Goal: Information Seeking & Learning: Learn about a topic

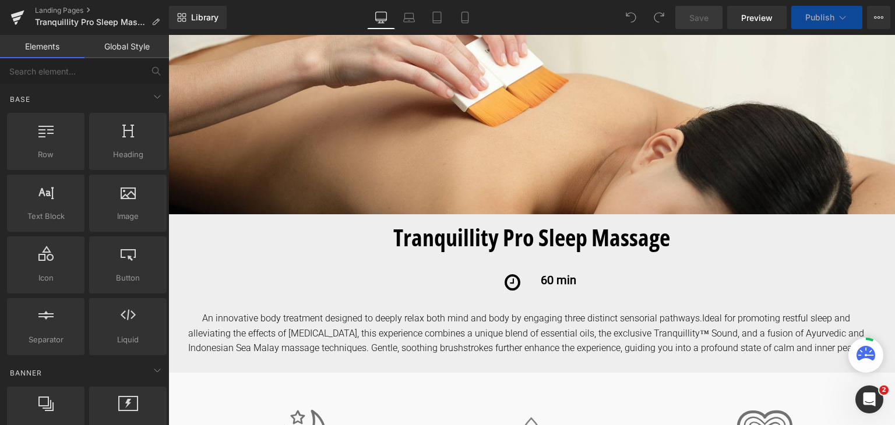
scroll to position [302, 0]
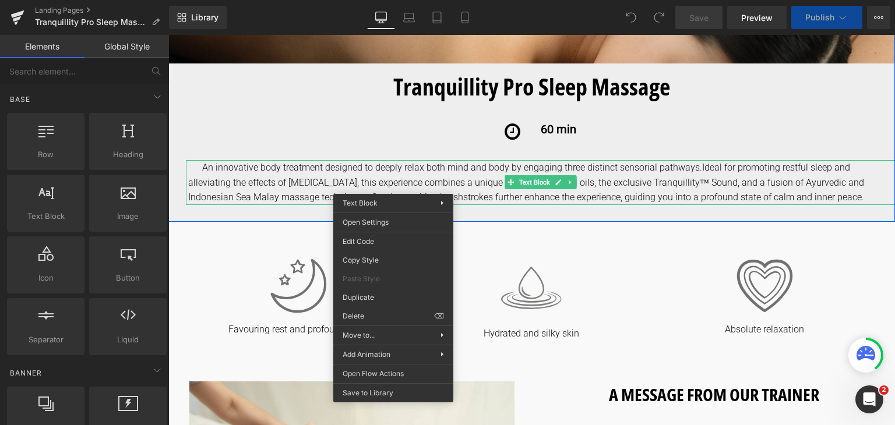
click at [393, 185] on span "Ideal for promoting restful sleep and alleviating the effects of [MEDICAL_DATA]…" at bounding box center [526, 182] width 676 height 41
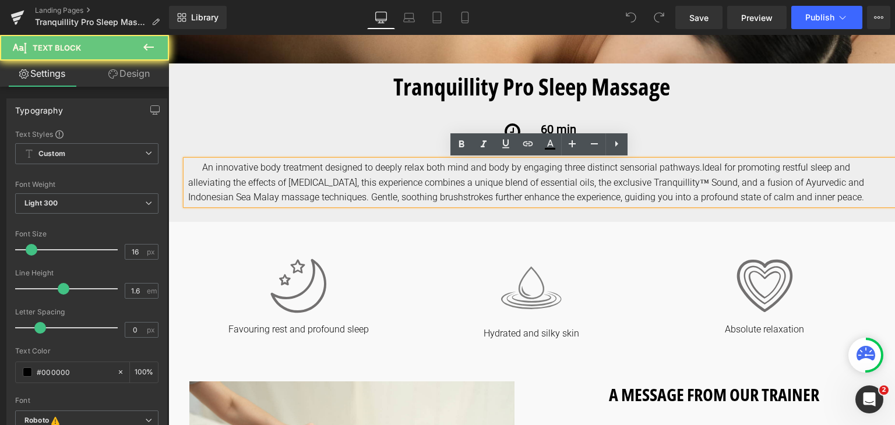
click at [393, 185] on span "Ideal for promoting restful sleep and alleviating the effects of [MEDICAL_DATA]…" at bounding box center [526, 182] width 676 height 41
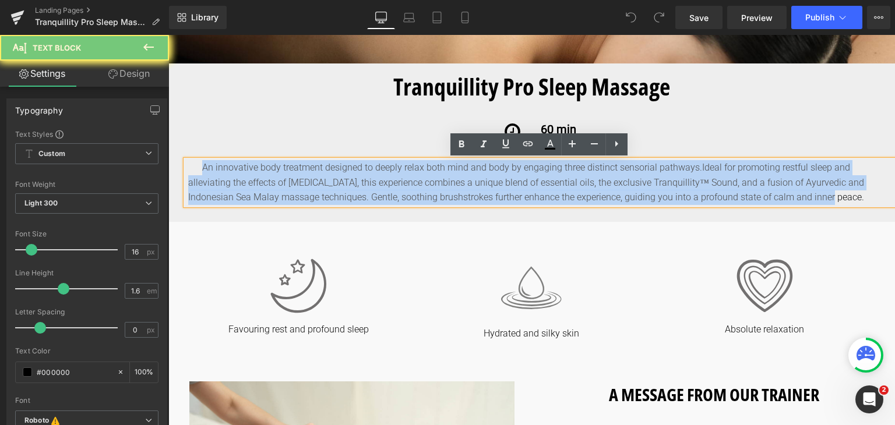
click at [393, 185] on span "Ideal for promoting restful sleep and alleviating the effects of jet lag, this …" at bounding box center [526, 182] width 676 height 41
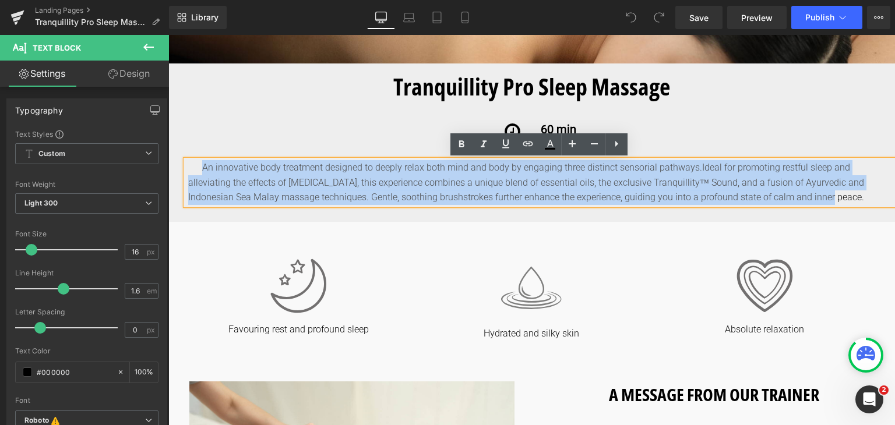
click at [393, 185] on span "Ideal for promoting restful sleep and alleviating the effects of jet lag, this …" at bounding box center [526, 182] width 676 height 41
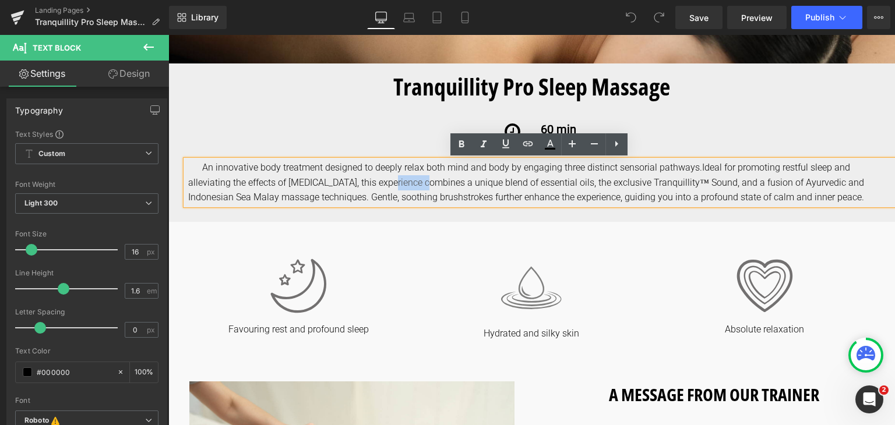
click at [393, 185] on span "Ideal for promoting restful sleep and alleviating the effects of jet lag, this …" at bounding box center [526, 182] width 676 height 41
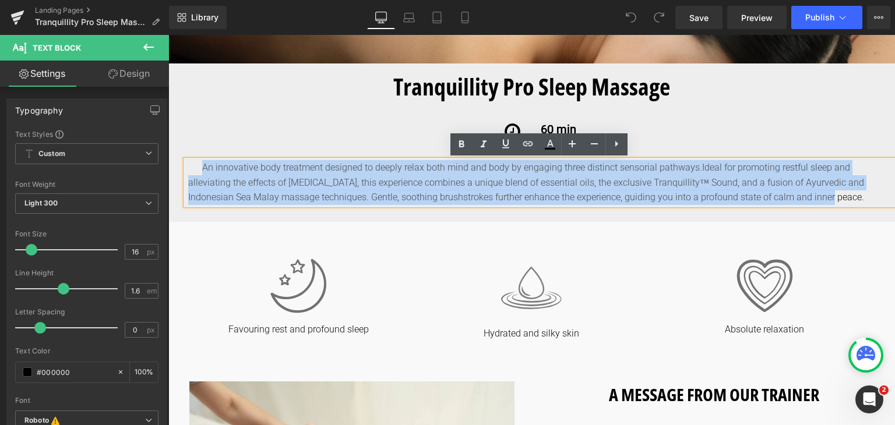
click at [393, 185] on span "Ideal for promoting restful sleep and alleviating the effects of jet lag, this …" at bounding box center [526, 182] width 676 height 41
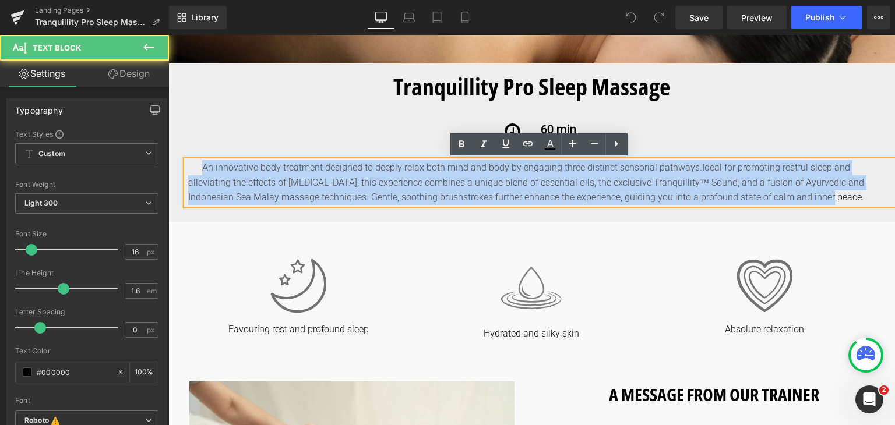
click at [393, 185] on span "Ideal for promoting restful sleep and alleviating the effects of jet lag, this …" at bounding box center [526, 182] width 676 height 41
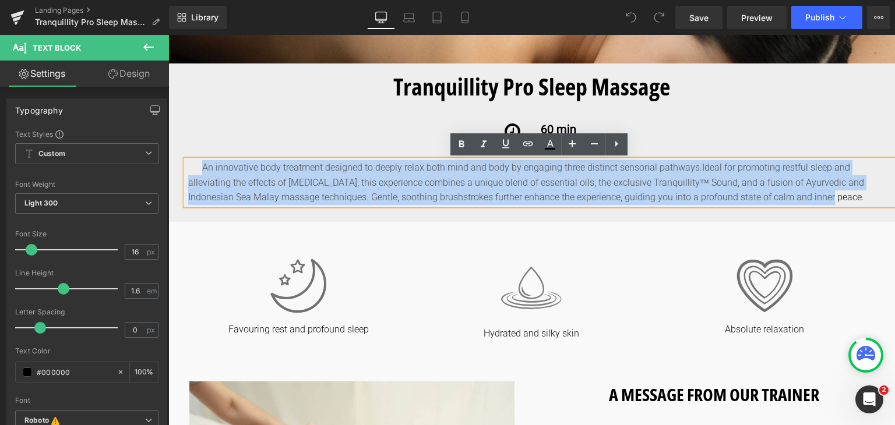
copy div "An innovative body treatment designed to deeply relax both mind and body by eng…"
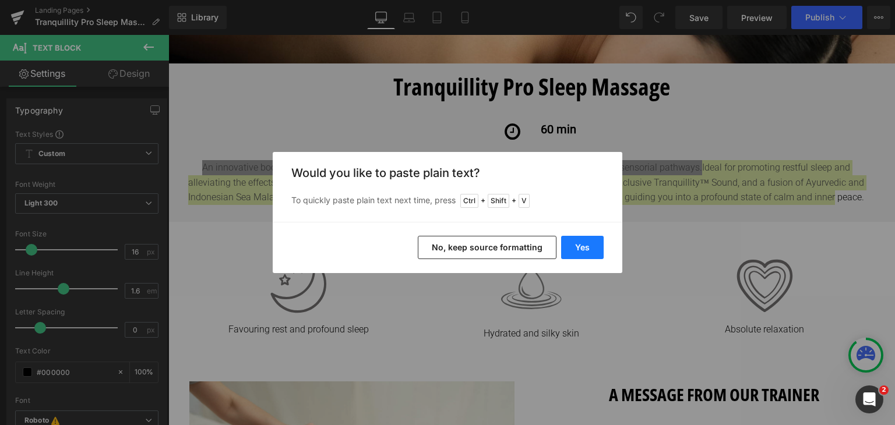
click at [565, 243] on button "Yes" at bounding box center [582, 247] width 43 height 23
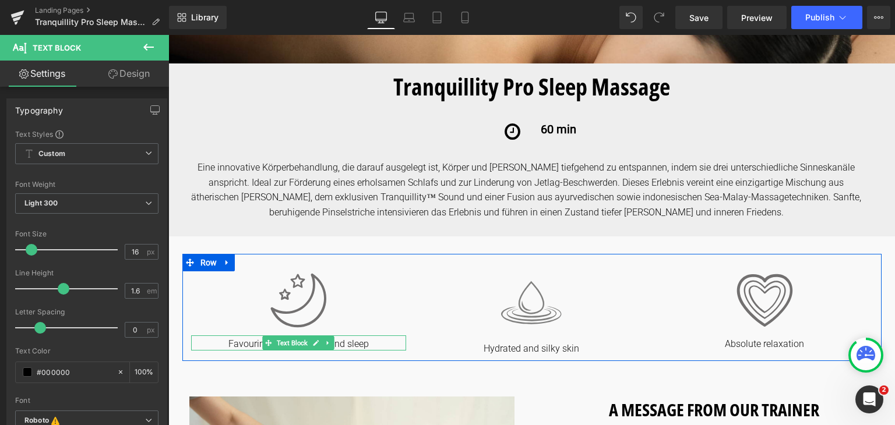
click at [361, 343] on p "Favouring rest and profound sleep" at bounding box center [299, 344] width 216 height 12
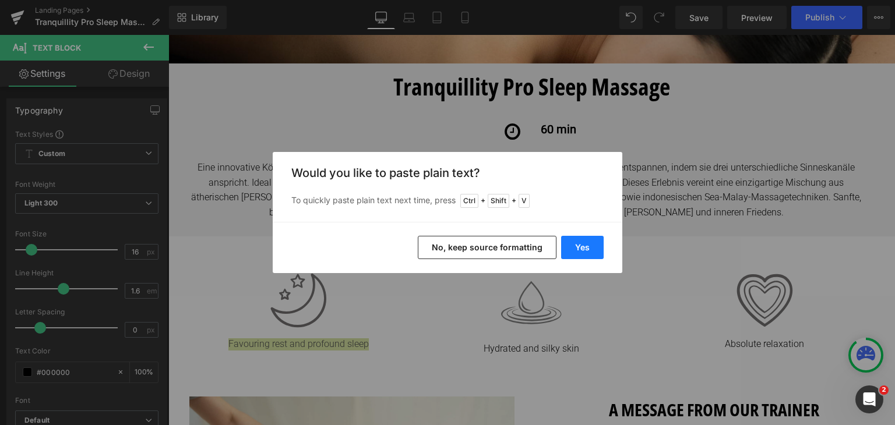
click at [569, 236] on button "Yes" at bounding box center [582, 247] width 43 height 23
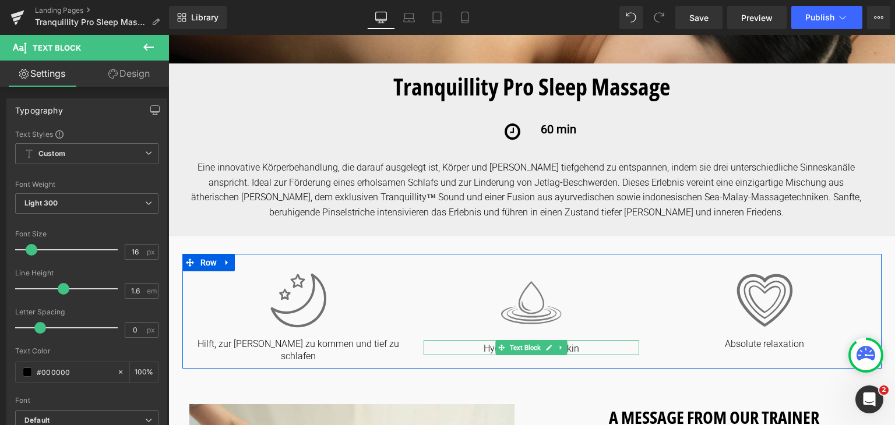
click at [584, 344] on p "Hydrated and silky skin" at bounding box center [532, 349] width 216 height 12
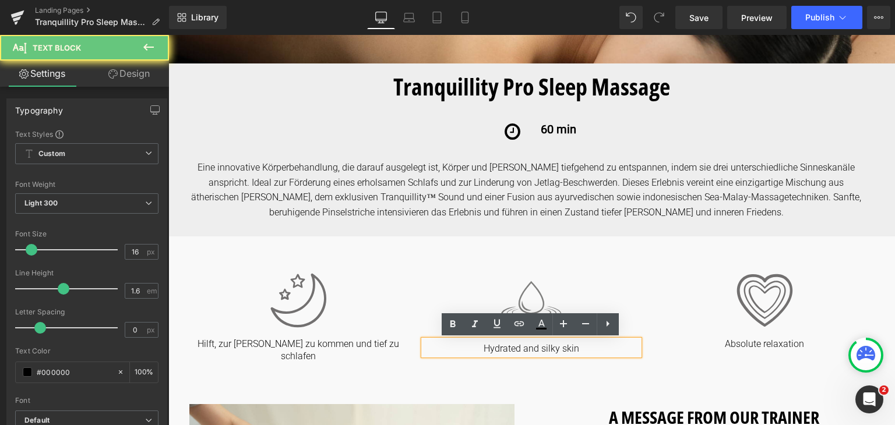
click at [584, 344] on p "Hydrated and silky skin" at bounding box center [532, 349] width 216 height 12
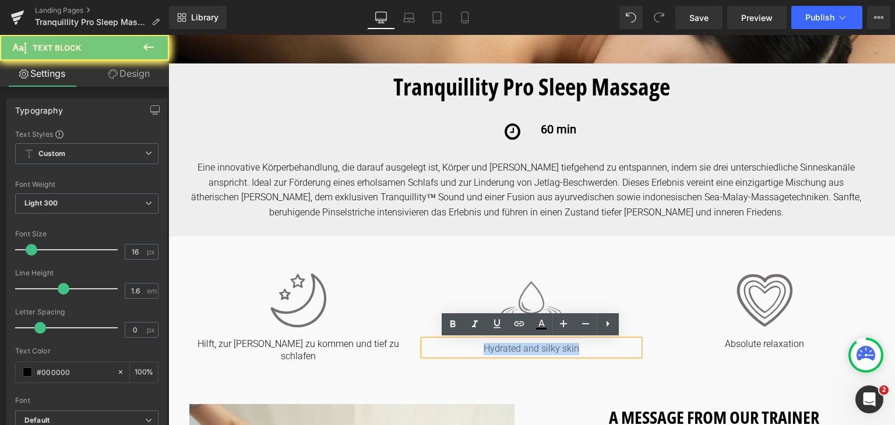
copy p "Hydrated and silky skin"
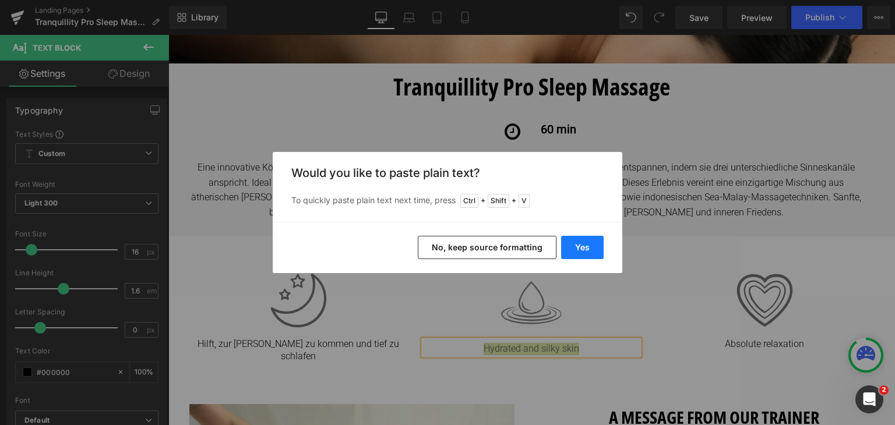
click at [590, 249] on button "Yes" at bounding box center [582, 247] width 43 height 23
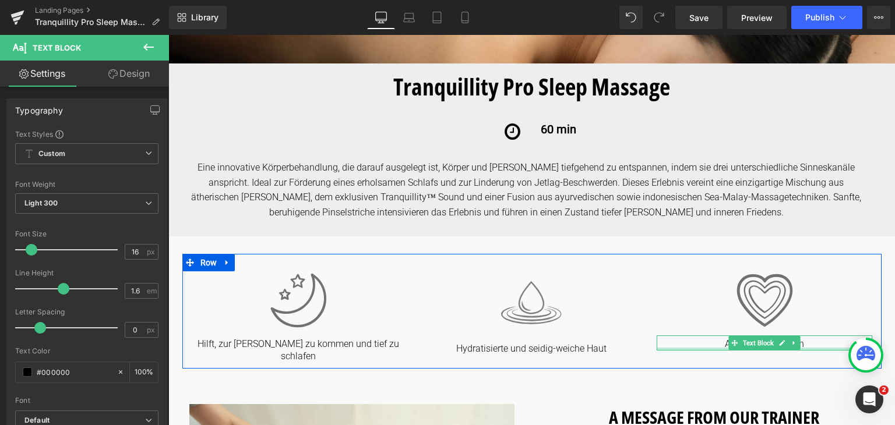
click at [824, 348] on div at bounding box center [765, 349] width 216 height 3
click at [824, 348] on p "Absolute relaxation" at bounding box center [765, 344] width 216 height 12
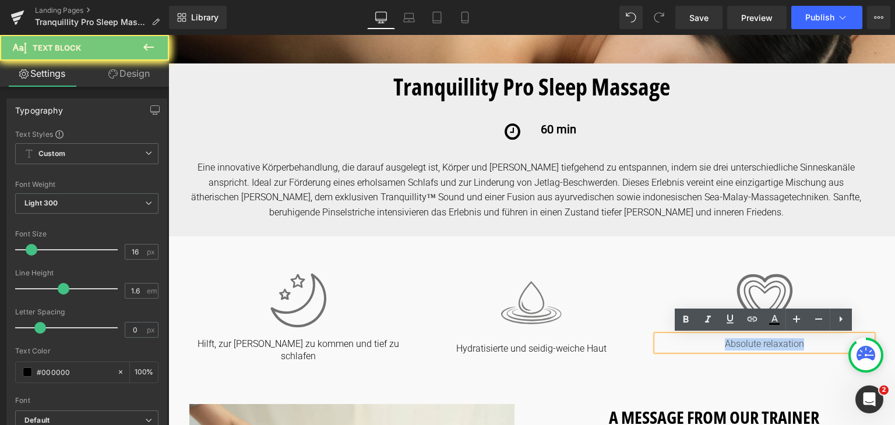
click at [824, 348] on p "Absolute relaxation" at bounding box center [765, 344] width 216 height 12
copy p "Absolute relaxation"
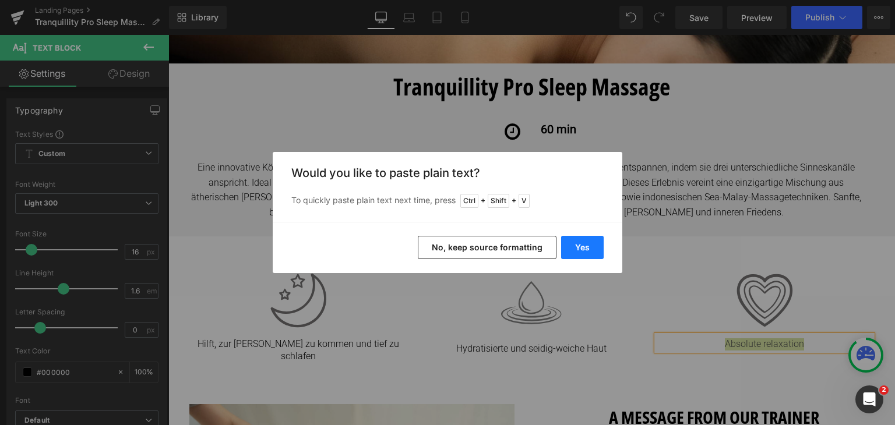
click at [585, 255] on button "Yes" at bounding box center [582, 247] width 43 height 23
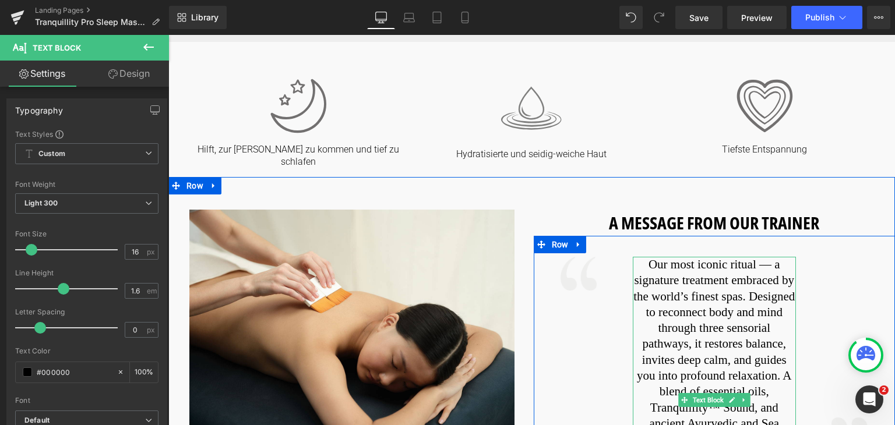
scroll to position [656, 0]
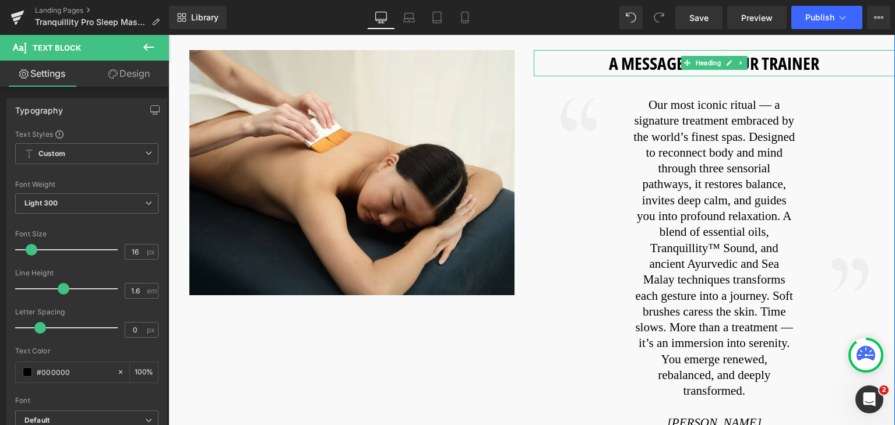
click at [669, 52] on h1 "A MESSAGE FROM OUR TRAINER" at bounding box center [715, 63] width 362 height 26
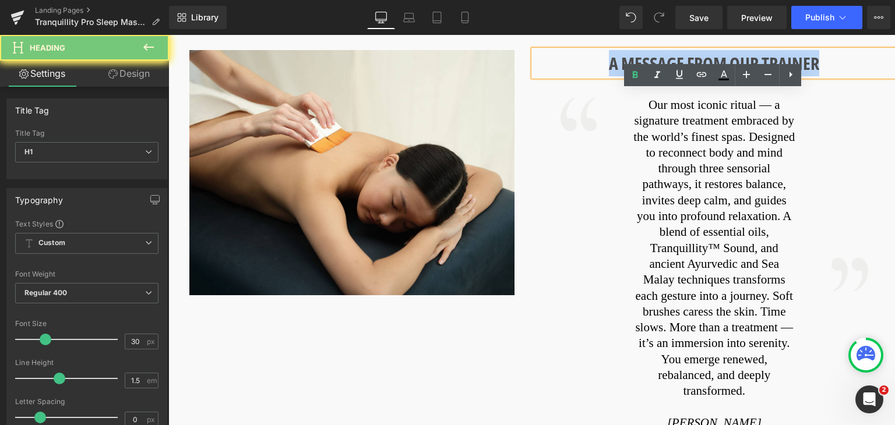
click at [669, 52] on h1 "A MESSAGE FROM OUR TRAINER" at bounding box center [715, 63] width 362 height 26
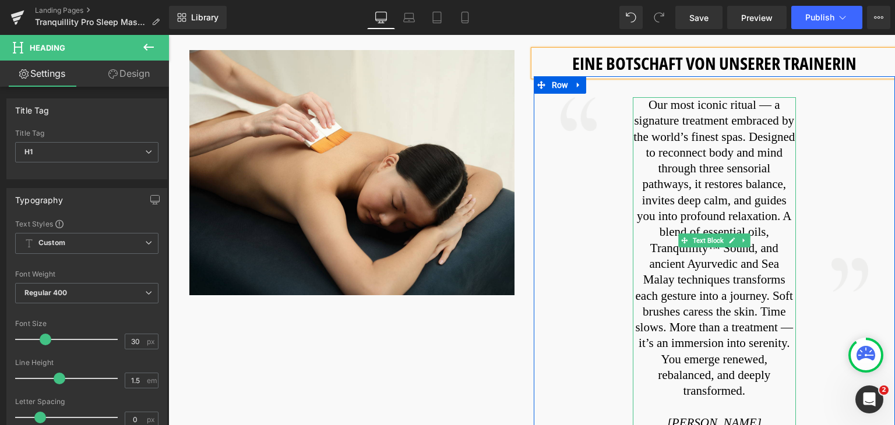
click at [715, 160] on font "Our most iconic ritual — a signature treatment embraced by the world’s finest s…" at bounding box center [713, 248] width 161 height 300
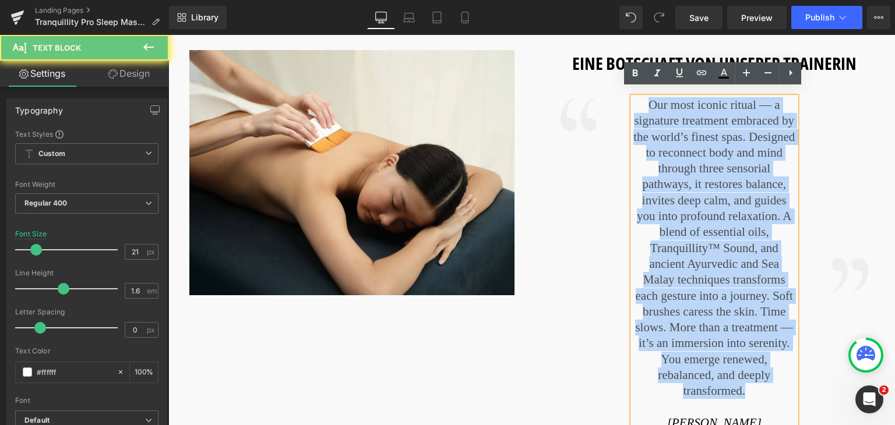
click at [715, 160] on font "Our most iconic ritual — a signature treatment embraced by the world’s finest s…" at bounding box center [713, 248] width 161 height 300
copy font "Our most iconic ritual — a signature treatment embraced by the world’s finest s…"
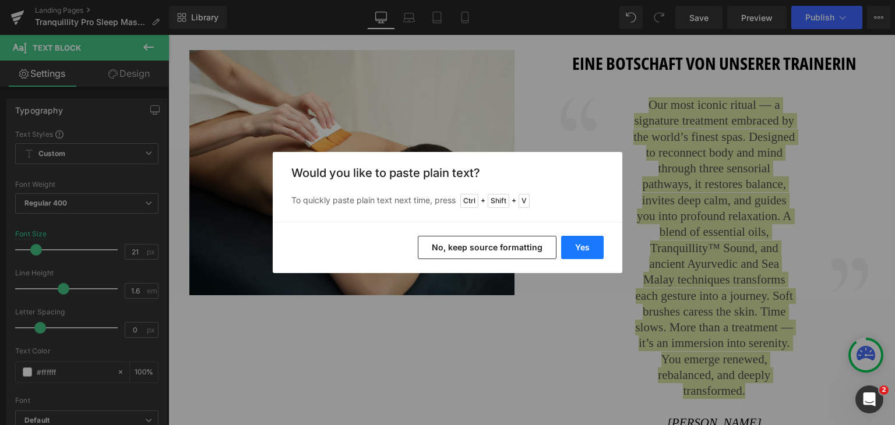
click at [581, 248] on button "Yes" at bounding box center [582, 247] width 43 height 23
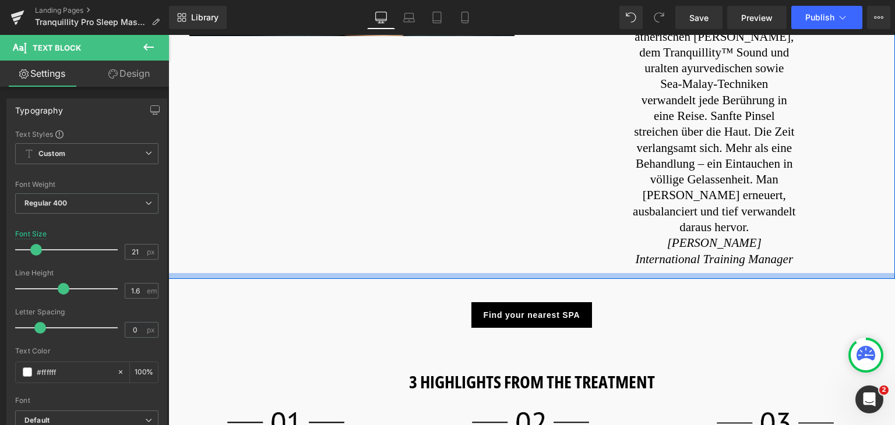
scroll to position [925, 0]
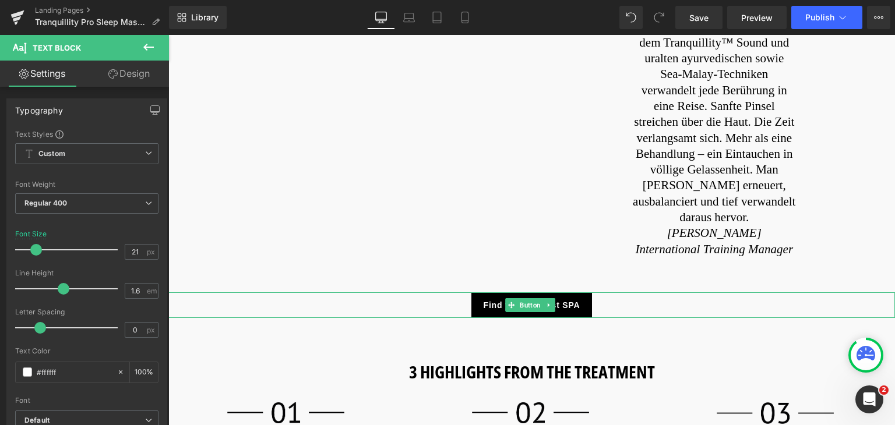
click at [626, 292] on div "Find your nearest SPA" at bounding box center [531, 305] width 727 height 26
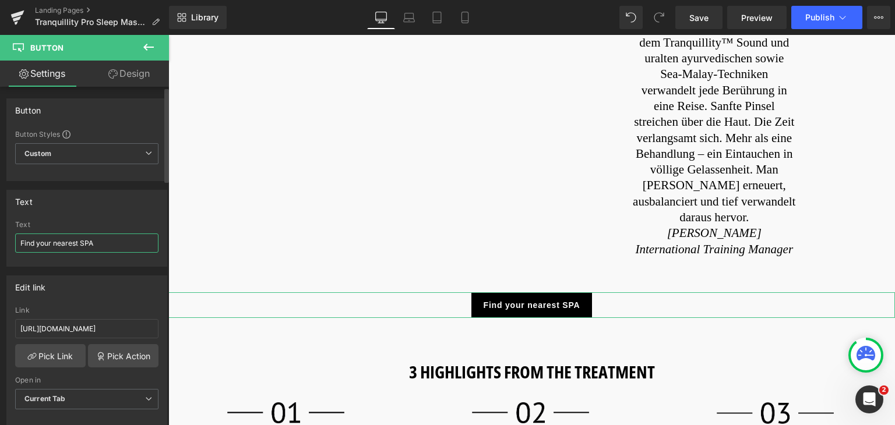
click at [107, 248] on input "Find your nearest SPA" at bounding box center [86, 243] width 143 height 19
click at [106, 237] on input "Find your nearest SPA" at bounding box center [86, 243] width 143 height 19
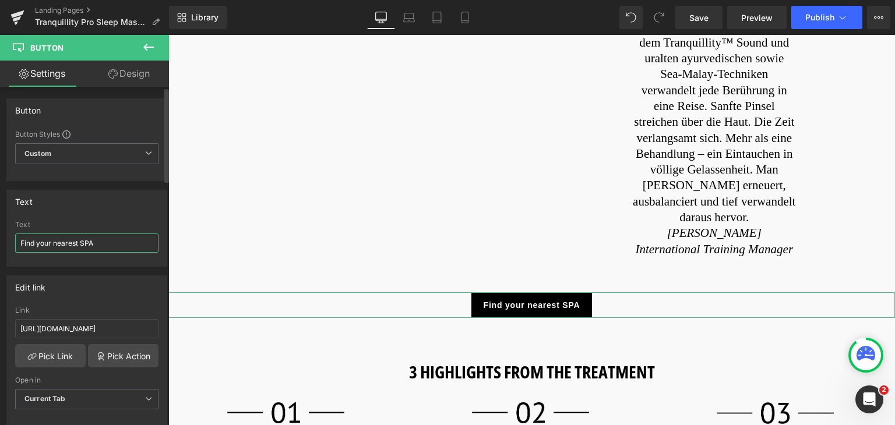
click at [106, 237] on input "Find your nearest SPA" at bounding box center [86, 243] width 143 height 19
paste input "e ein SPA in deiner Nähe"
type input "Finde ein SPA in deiner Nähe"
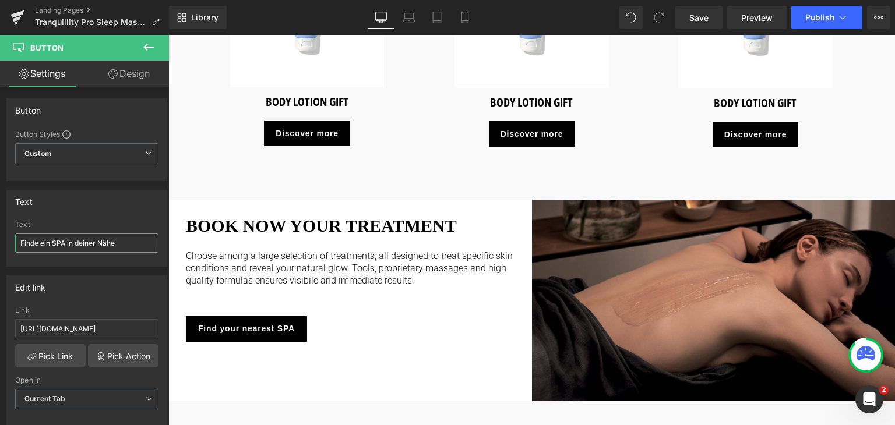
scroll to position [1621, 0]
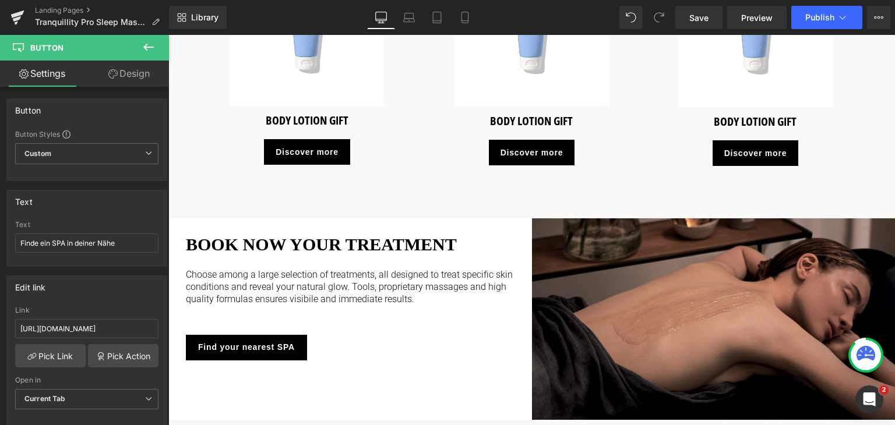
click at [325, 335] on div "Find your nearest SPA" at bounding box center [359, 348] width 346 height 26
click at [103, 240] on input "Find your nearest SPA" at bounding box center [86, 243] width 143 height 19
paste input "e ein SPA in deiner Nähe"
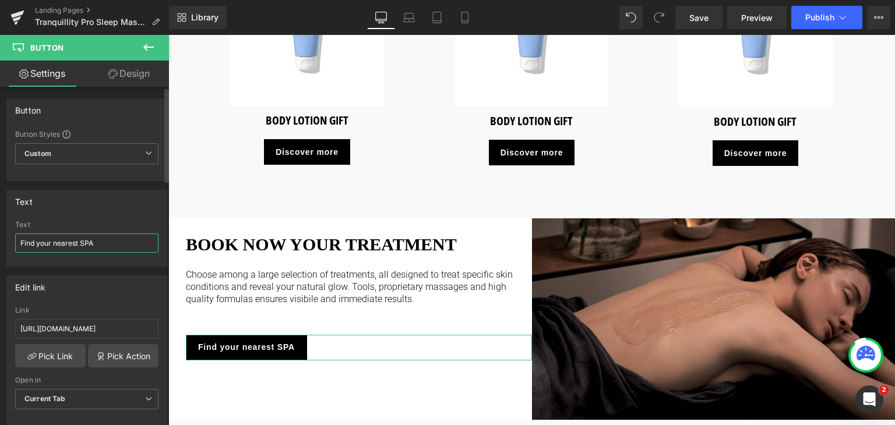
type input "Finde ein SPA in deiner Nähe"
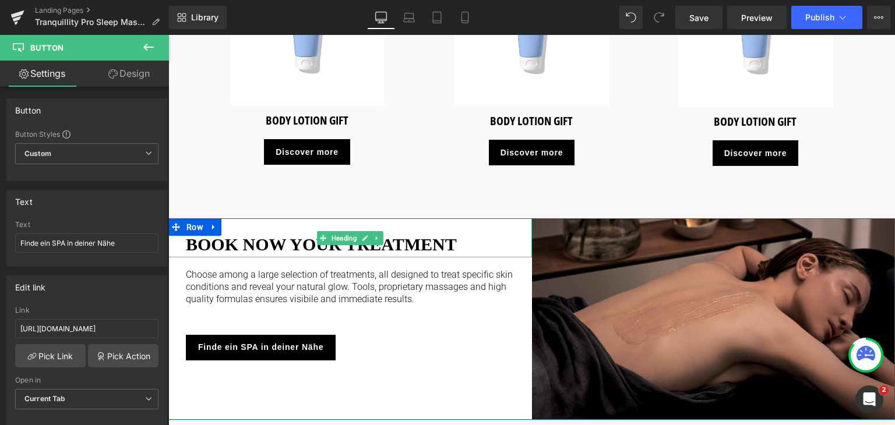
click at [410, 231] on h3 "BOOK NOW YOUR TREATMENT" at bounding box center [350, 244] width 329 height 26
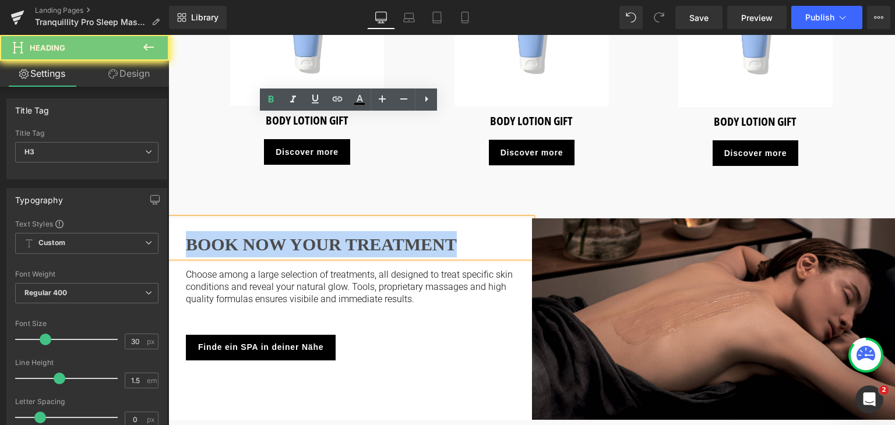
click at [410, 231] on h3 "BOOK NOW YOUR TREATMENT" at bounding box center [350, 244] width 329 height 26
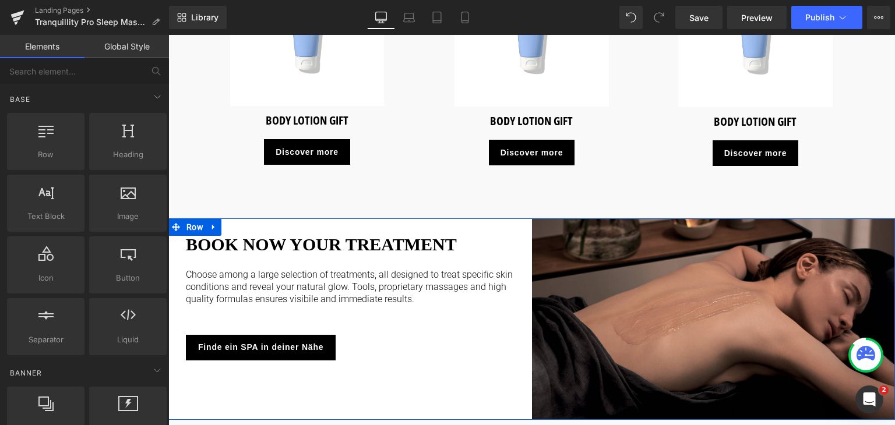
click at [252, 235] on strong "BOOK NOW YOUR TREATMENT" at bounding box center [321, 244] width 271 height 19
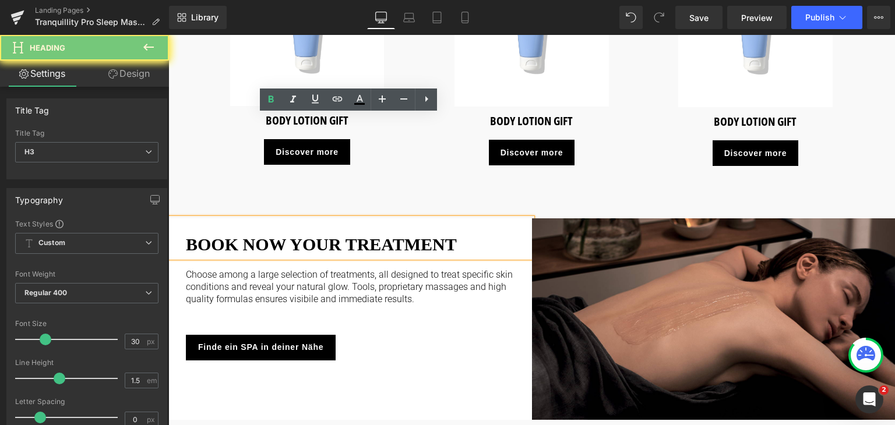
click at [252, 235] on strong "BOOK NOW YOUR TREATMENT" at bounding box center [321, 244] width 271 height 19
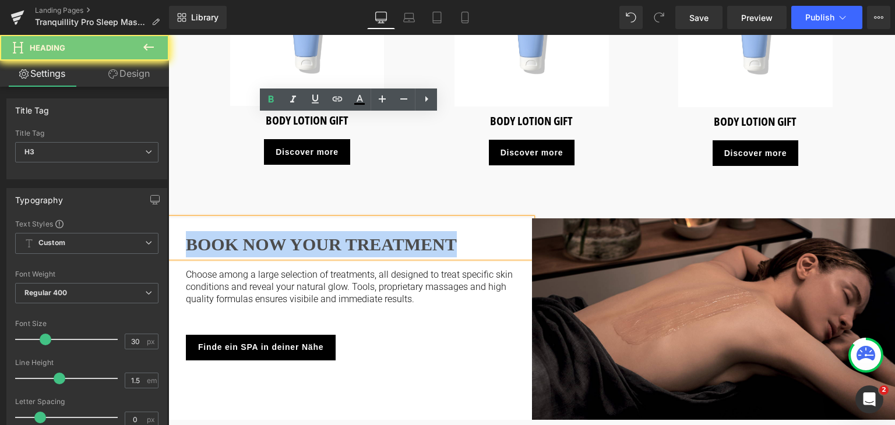
paste div
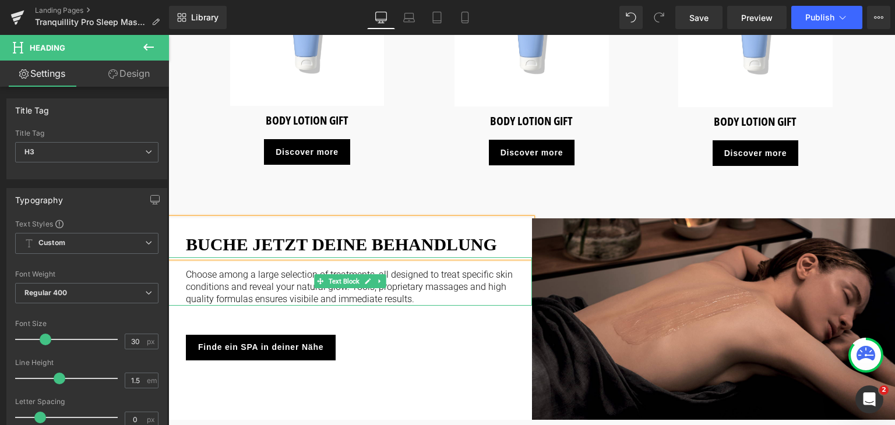
click at [417, 269] on p "Choose among a large selection of treatments, all designed to treat specific sk…" at bounding box center [350, 287] width 329 height 36
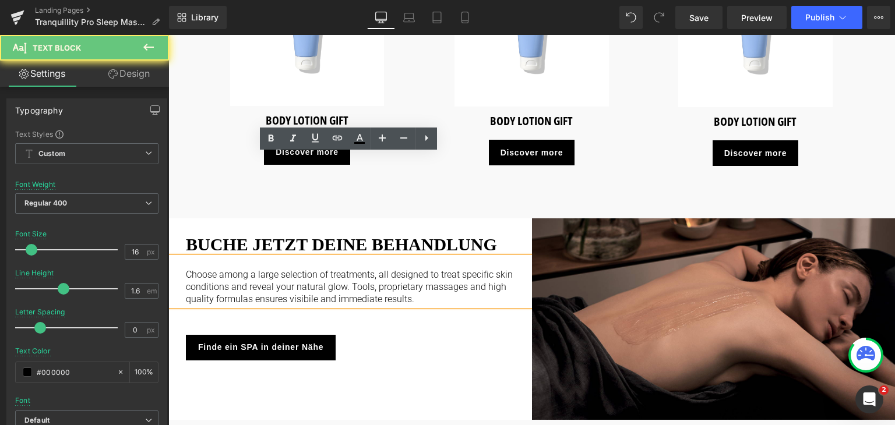
click at [417, 269] on p "Choose among a large selection of treatments, all designed to treat specific sk…" at bounding box center [350, 287] width 329 height 36
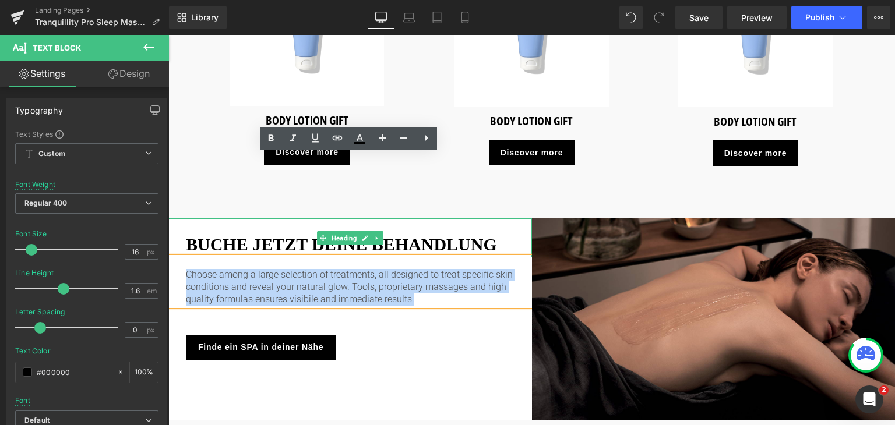
click at [210, 218] on div "BUCHE JETZT DEINE BEHANDLUNG" at bounding box center [350, 237] width 364 height 39
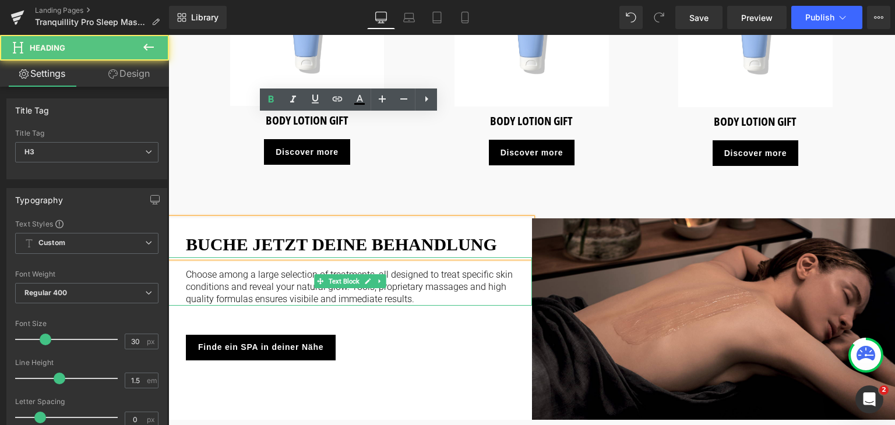
click at [235, 269] on p "Choose among a large selection of treatments, all designed to treat specific sk…" at bounding box center [350, 287] width 329 height 36
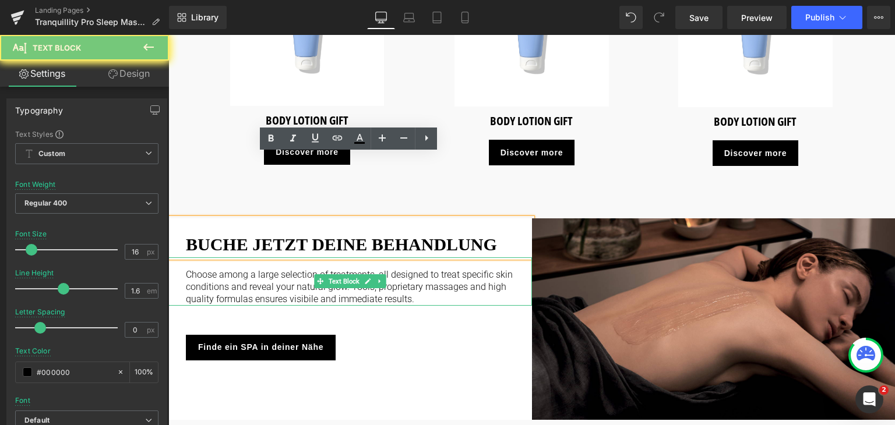
click at [235, 269] on p "Choose among a large selection of treatments, all designed to treat specific sk…" at bounding box center [350, 287] width 329 height 36
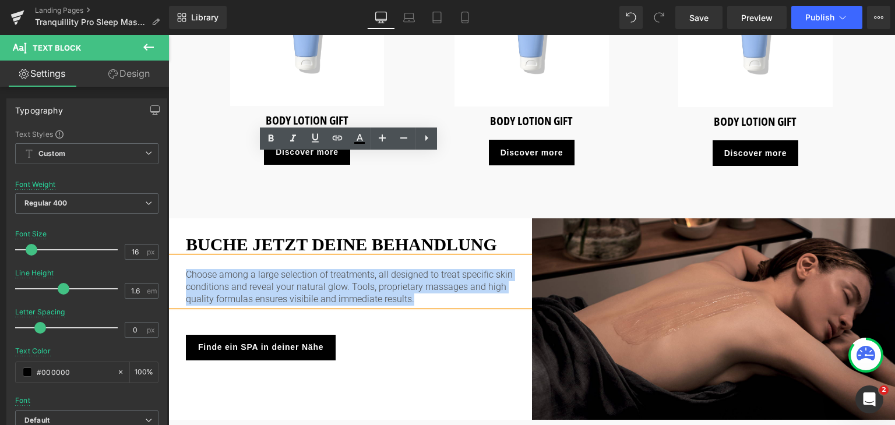
click at [235, 269] on p "Choose among a large selection of treatments, all designed to treat specific sk…" at bounding box center [350, 287] width 329 height 36
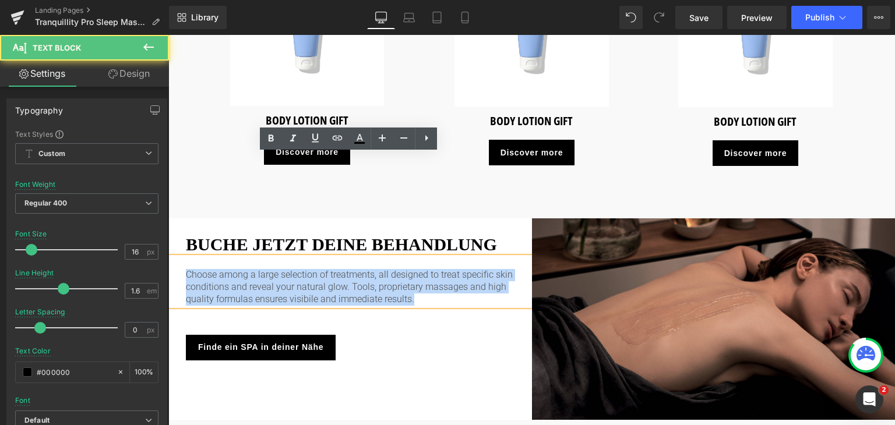
paste div
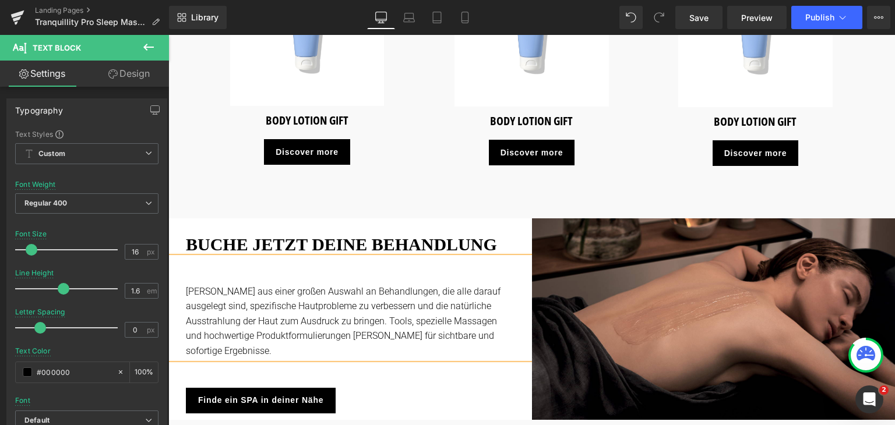
click at [286, 269] on div at bounding box center [350, 276] width 329 height 15
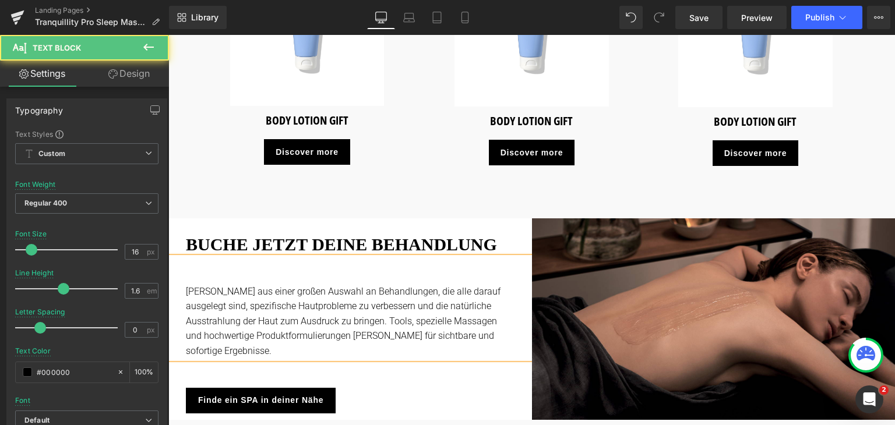
click at [184, 258] on div "Wähle aus einer großen Auswahl an Behandlungen, die alle darauf ausgelegt sind,…" at bounding box center [350, 308] width 364 height 101
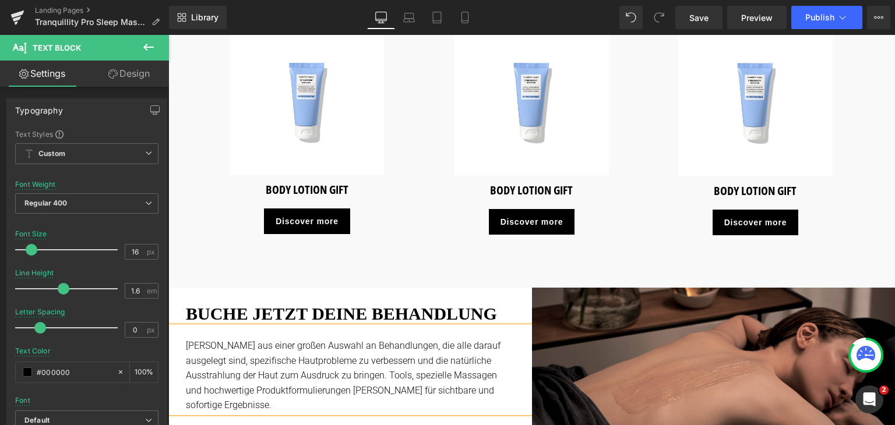
scroll to position [1390, 0]
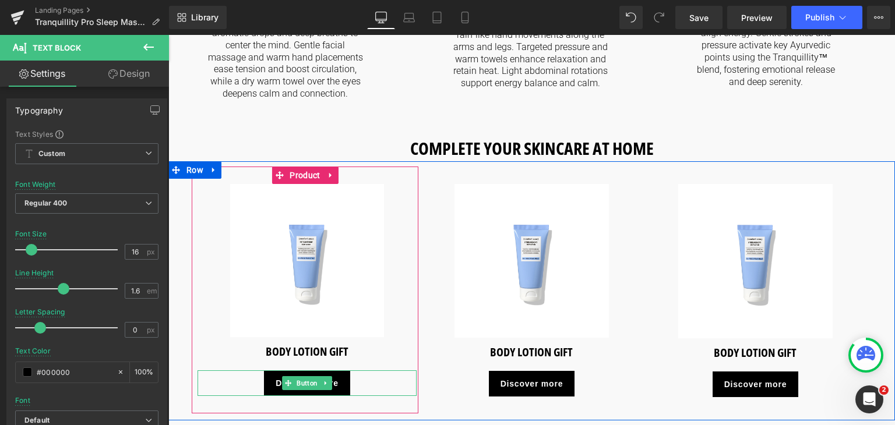
click at [375, 371] on div "Discover more" at bounding box center [307, 384] width 219 height 26
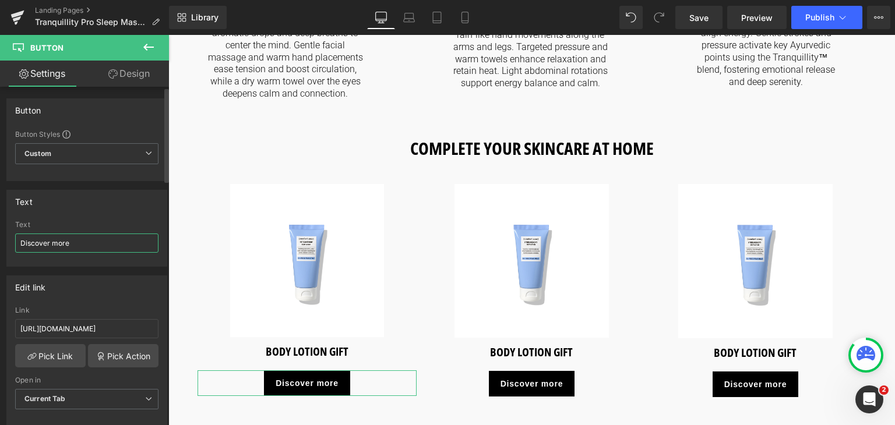
click at [119, 245] on input "Discover more" at bounding box center [86, 243] width 143 height 19
type input "m"
type input "Mehr entdecken"
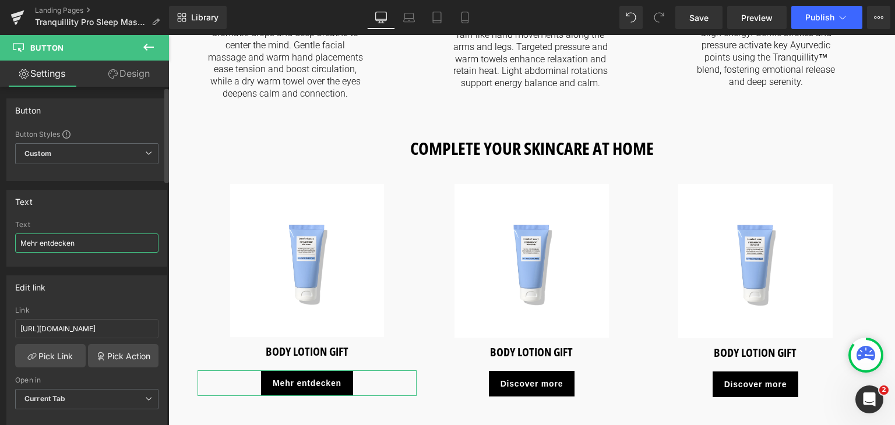
click at [119, 245] on input "Mehr entdecken" at bounding box center [86, 243] width 143 height 19
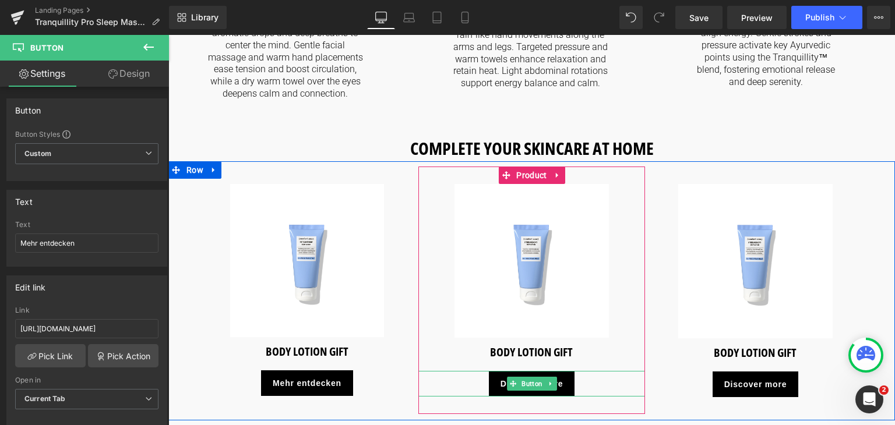
click at [457, 371] on div "Discover more" at bounding box center [531, 384] width 227 height 26
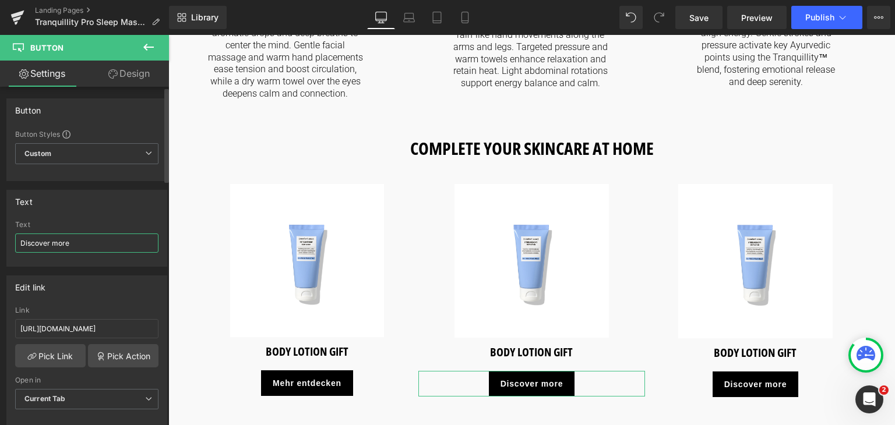
click at [83, 244] on input "Discover more" at bounding box center [86, 243] width 143 height 19
paste input "Mehr entdecken"
type input "Mehr entdecken"
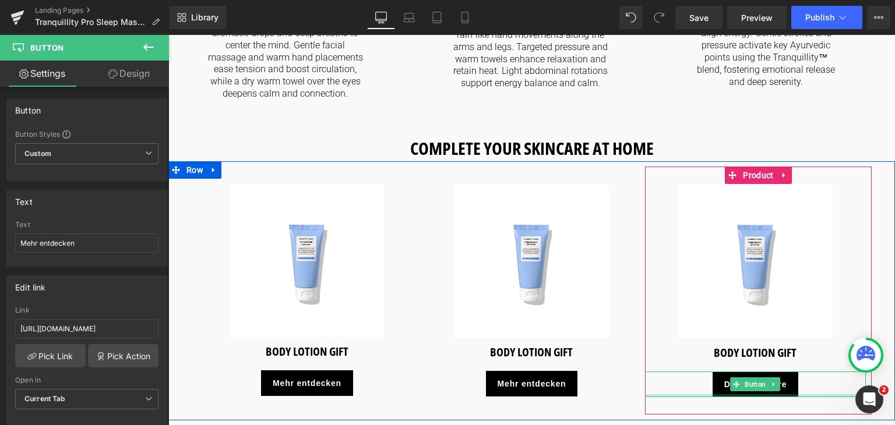
click at [693, 372] on div "Discover more" at bounding box center [755, 385] width 221 height 26
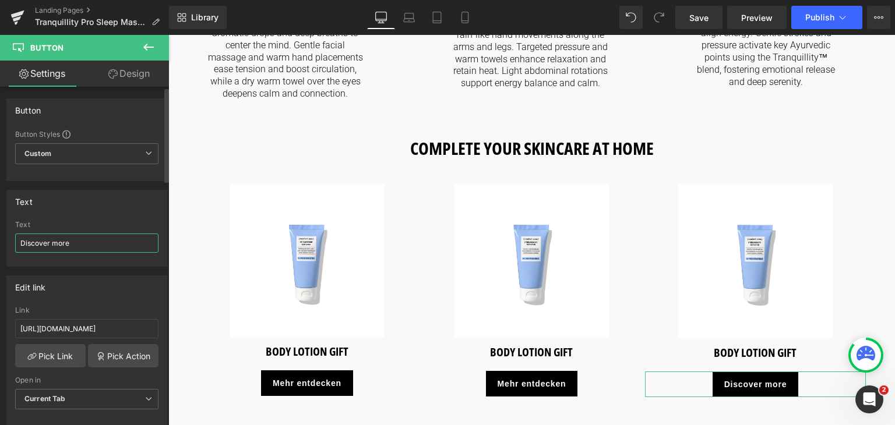
click at [103, 243] on input "Discover more" at bounding box center [86, 243] width 143 height 19
paste input "Mehr entdecken"
type input "Mehr entdecken"
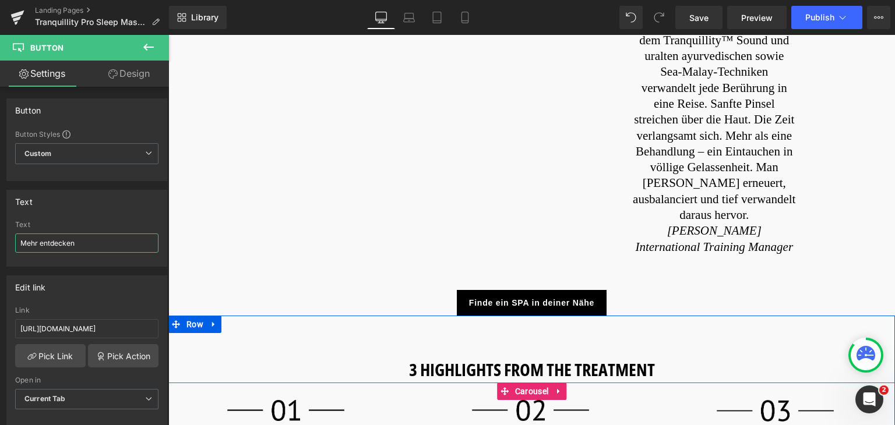
scroll to position [925, 0]
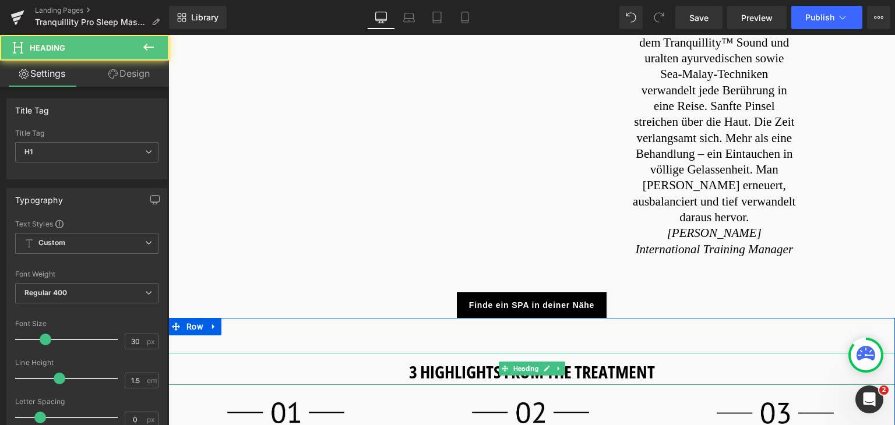
drag, startPoint x: 515, startPoint y: 263, endPoint x: 530, endPoint y: 263, distance: 15.2
click at [530, 353] on div "3 HIGHLIGHTS FROM THE TREATMENT Heading" at bounding box center [531, 369] width 727 height 32
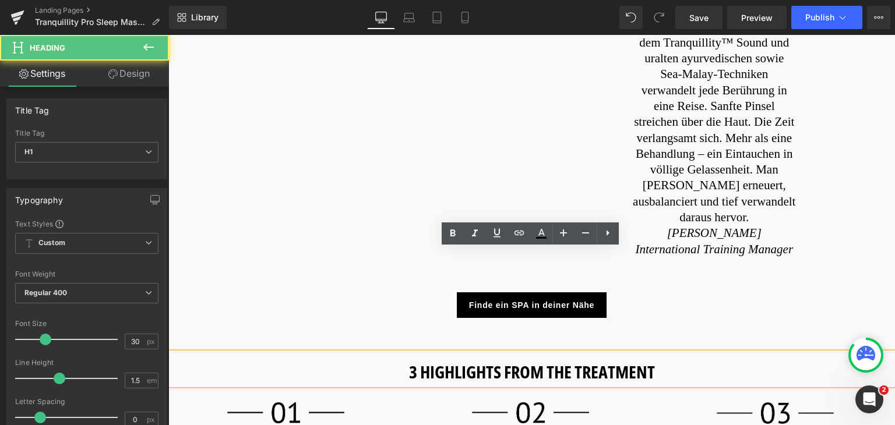
click at [559, 360] on strong "3 HIGHLIGHTS FROM THE TREATMENT" at bounding box center [532, 372] width 246 height 24
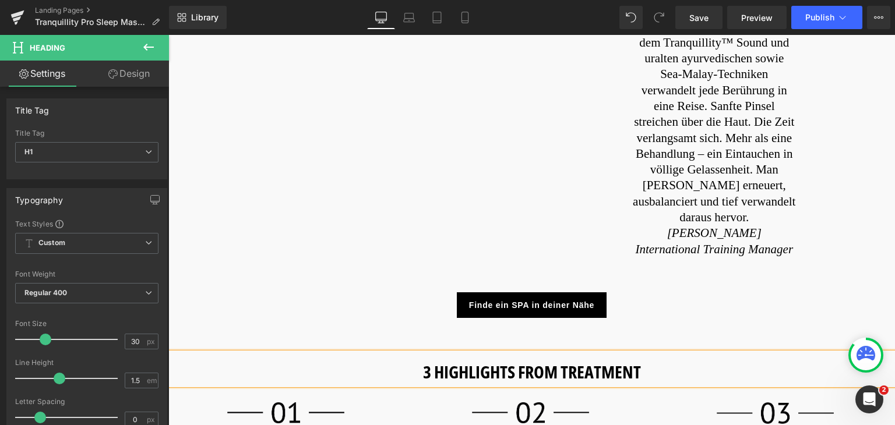
click at [559, 360] on strong "3 HIGHLIGHTS FROM TREATMENT" at bounding box center [532, 372] width 218 height 24
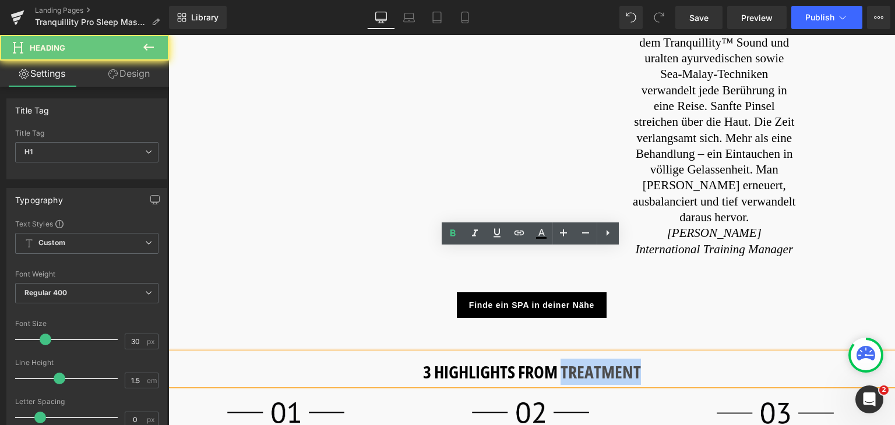
click at [559, 360] on strong "3 HIGHLIGHTS FROM TREATMENT" at bounding box center [532, 372] width 218 height 24
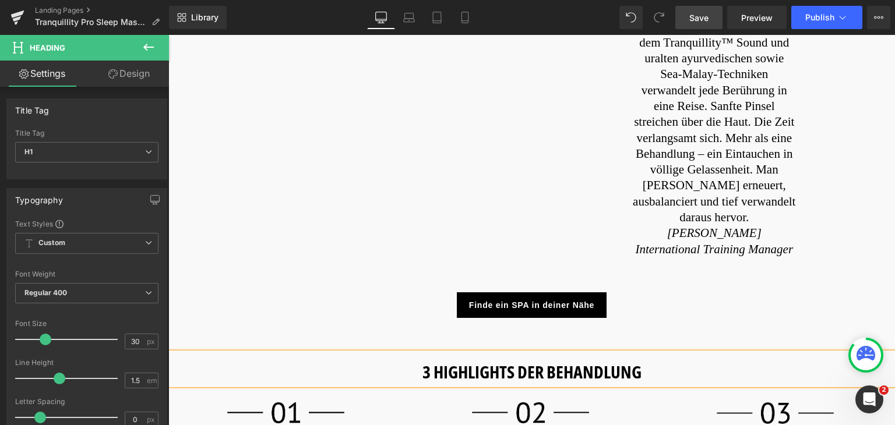
click at [690, 23] on span "Save" at bounding box center [698, 18] width 19 height 12
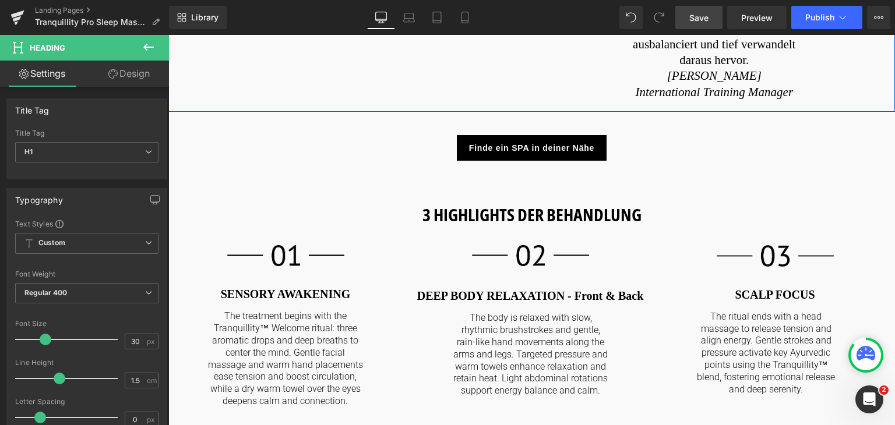
scroll to position [1084, 0]
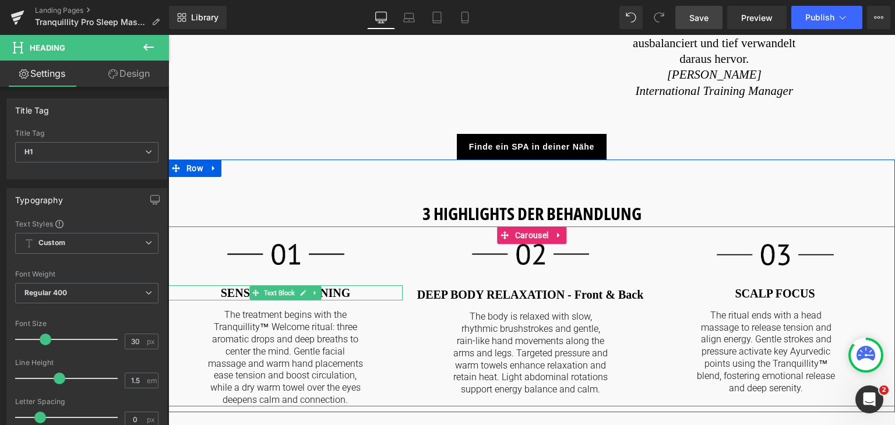
click at [359, 285] on p "SENSORY AWAKENING" at bounding box center [285, 292] width 234 height 15
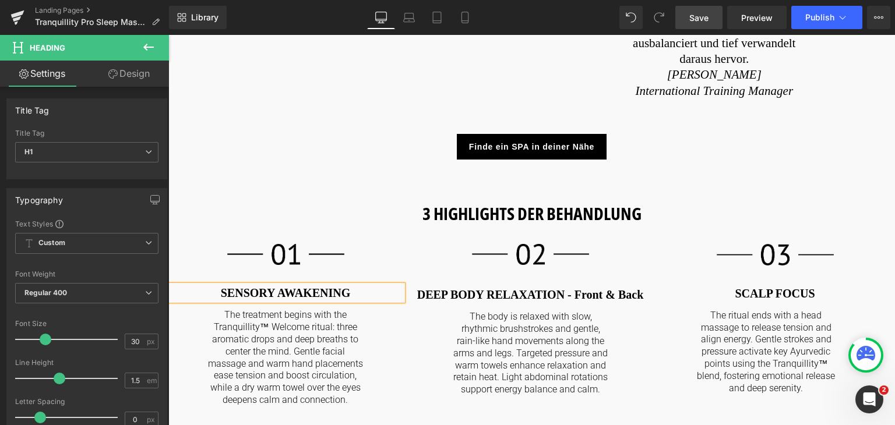
click at [359, 285] on p "SENSORY AWAKENING" at bounding box center [285, 292] width 234 height 15
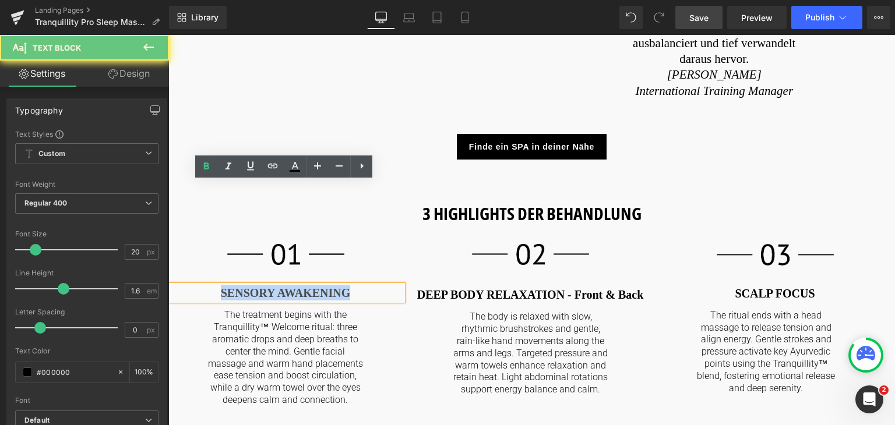
click at [359, 285] on p "SENSORY AWAKENING" at bounding box center [285, 292] width 234 height 15
copy b "SENSORY AWAKENING"
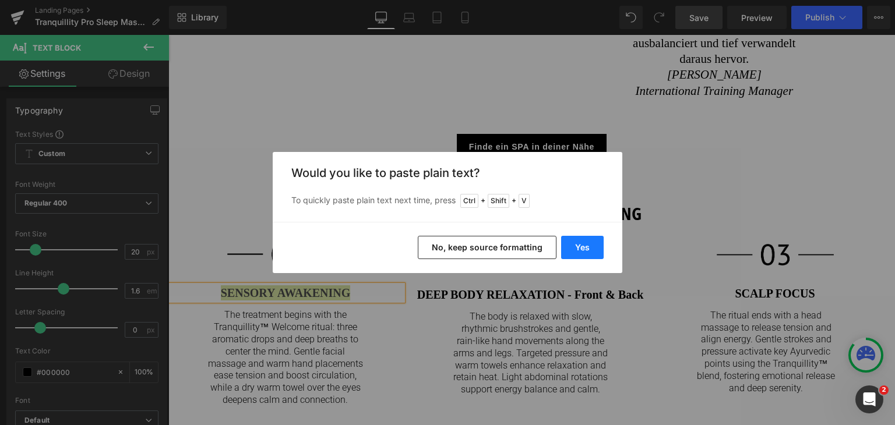
click at [579, 240] on button "Yes" at bounding box center [582, 247] width 43 height 23
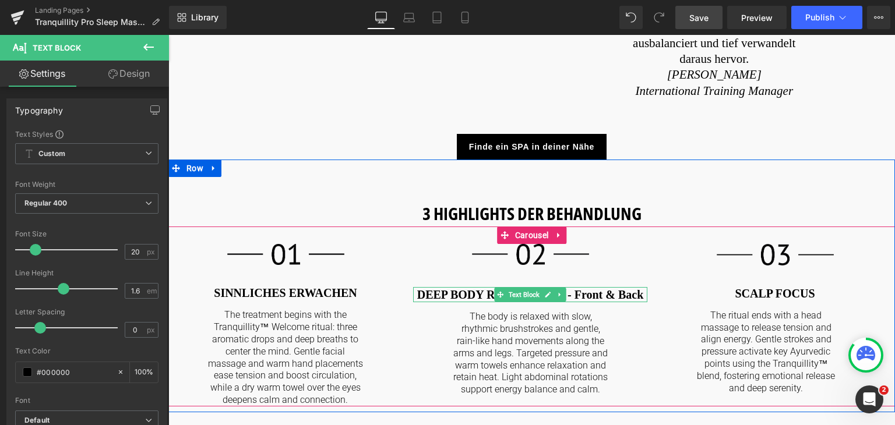
click at [599, 288] on b "DEEP BODY RELAXATION - Front & Back" at bounding box center [530, 294] width 227 height 13
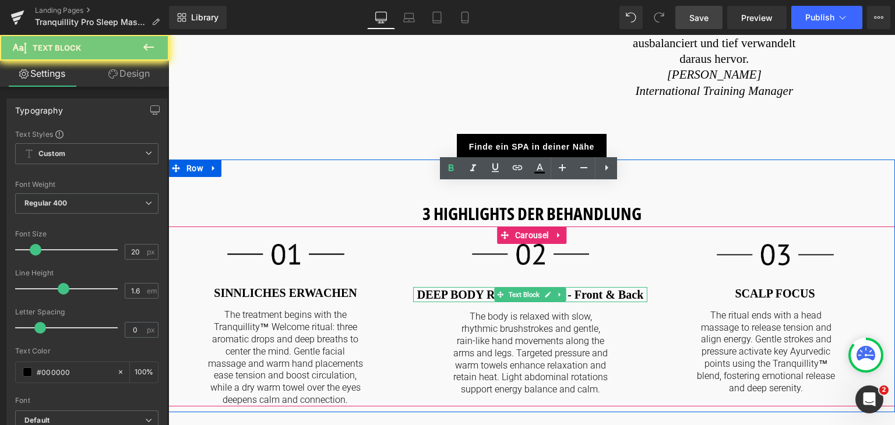
click at [599, 288] on b "DEEP BODY RELAXATION - Front & Back" at bounding box center [530, 294] width 227 height 13
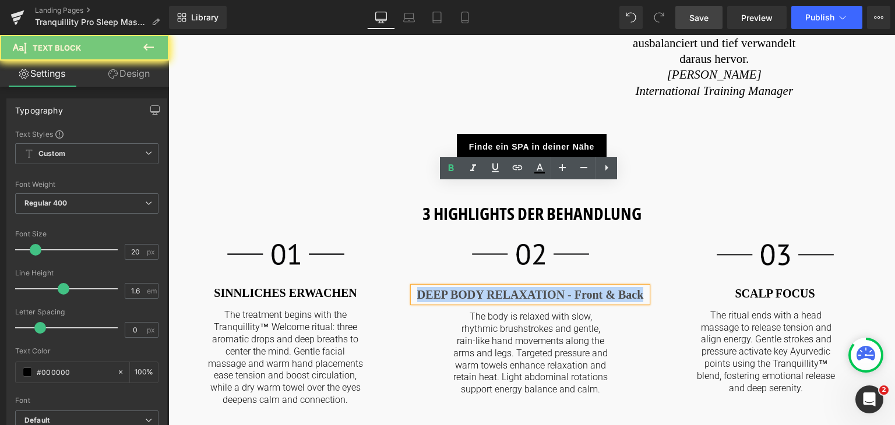
copy b "DEEP BODY RELAXATION - Front & Back"
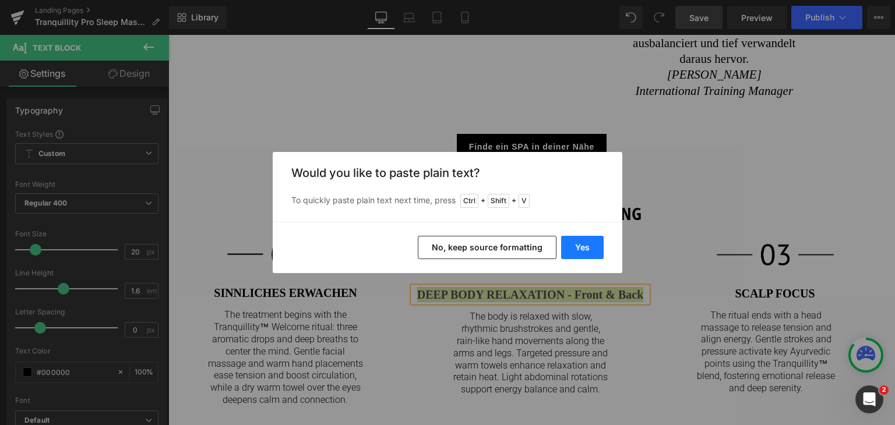
click at [580, 244] on button "Yes" at bounding box center [582, 247] width 43 height 23
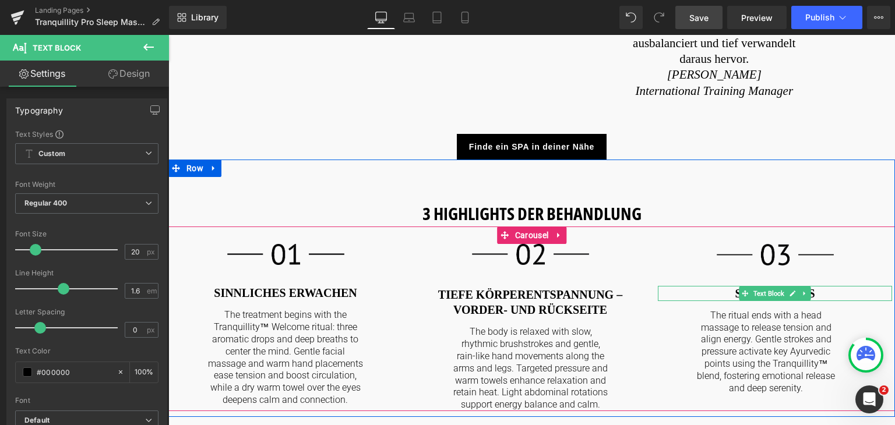
click at [830, 286] on p "SCALP FOCUS" at bounding box center [775, 293] width 234 height 15
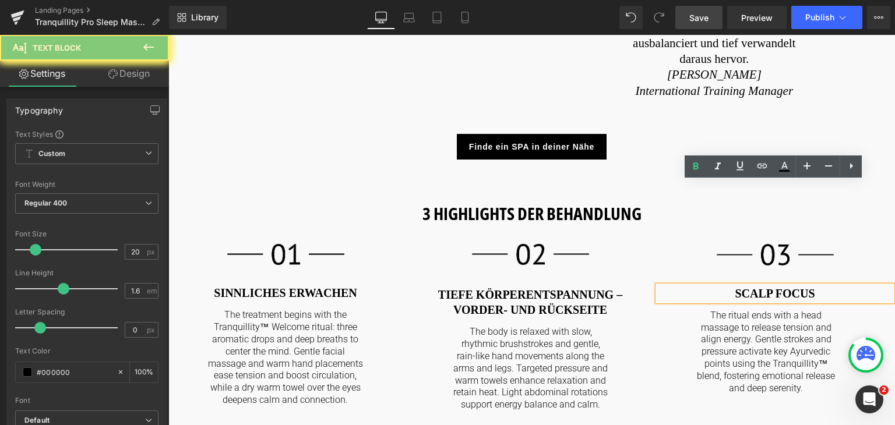
click at [830, 286] on p "SCALP FOCUS" at bounding box center [775, 293] width 234 height 15
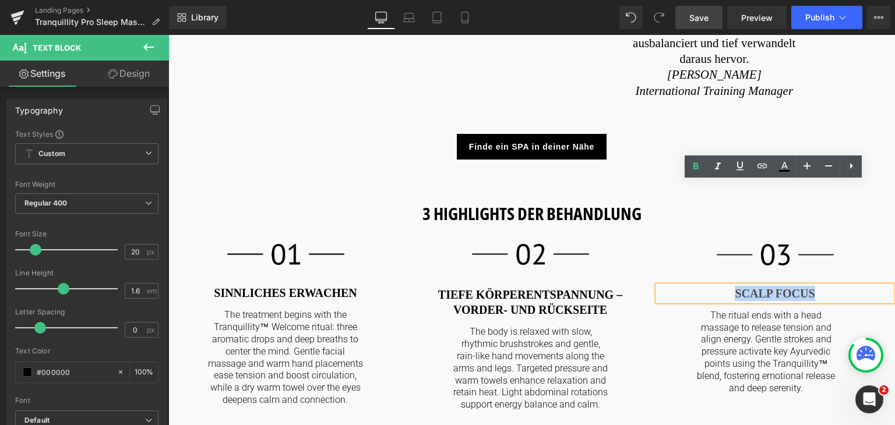
copy b "SCALP FOCUS"
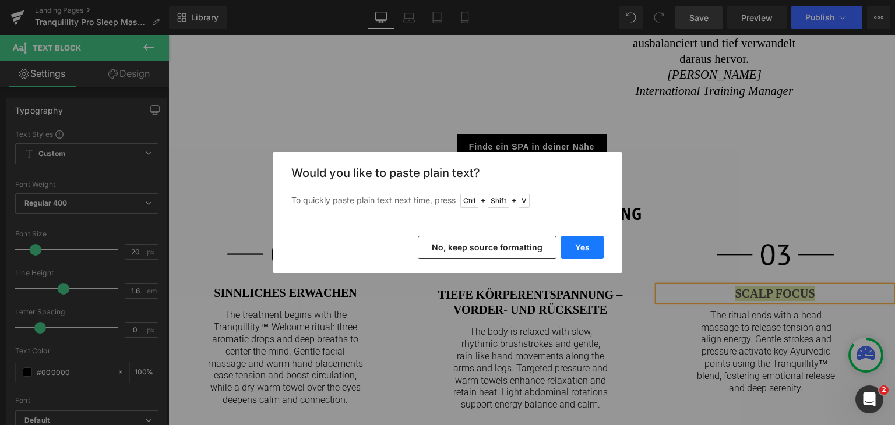
click at [583, 258] on button "Yes" at bounding box center [582, 247] width 43 height 23
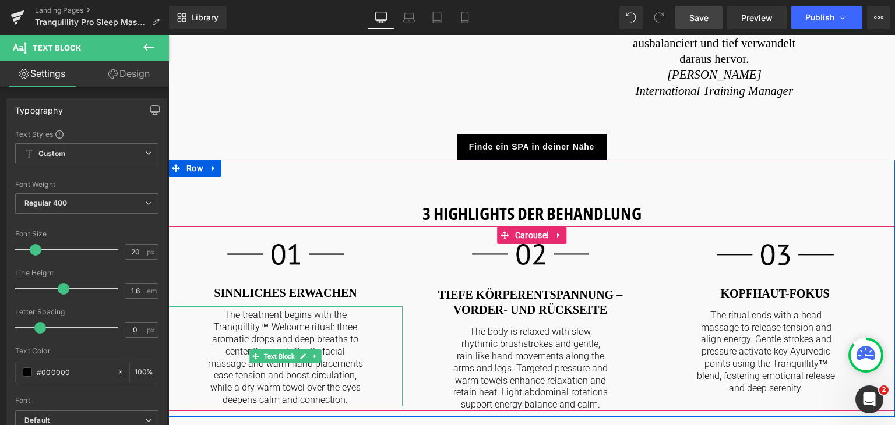
click at [347, 309] on p "The treatment begins with the Tranquillity™ Welcome ritual: three aromatic drop…" at bounding box center [285, 357] width 158 height 97
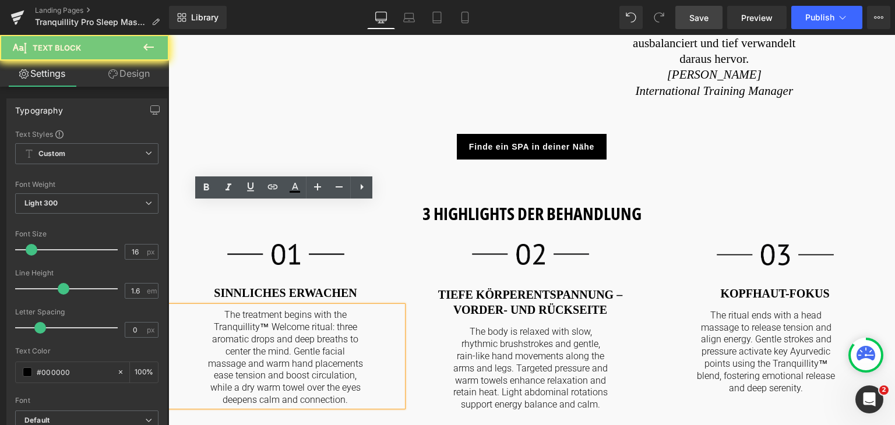
click at [347, 309] on p "The treatment begins with the Tranquillity™ Welcome ritual: three aromatic drop…" at bounding box center [285, 357] width 158 height 97
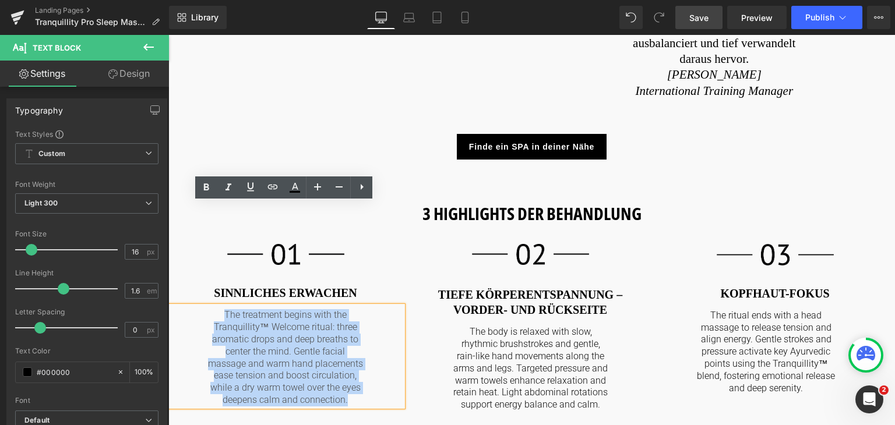
copy p "The treatment begins with the Tranquillity™ Welcome ritual: three aromatic drop…"
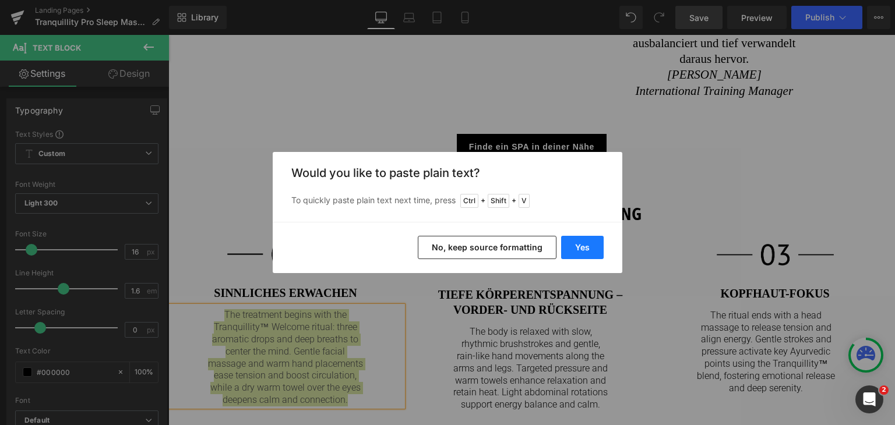
click at [580, 245] on button "Yes" at bounding box center [582, 247] width 43 height 23
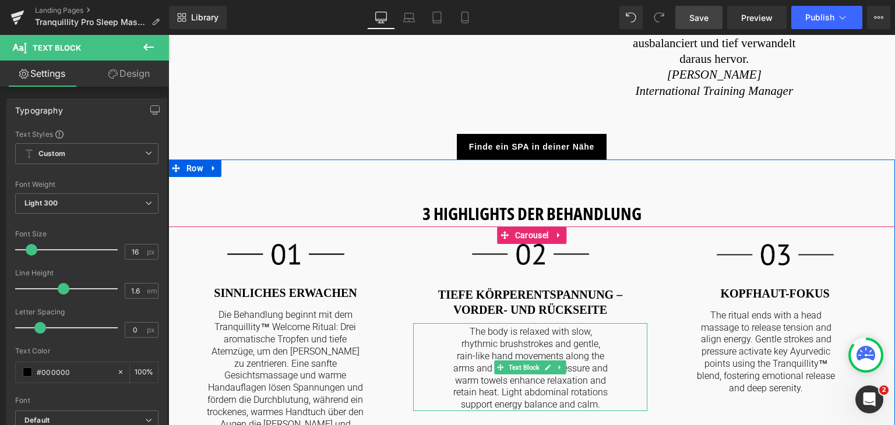
click at [510, 326] on p "The body is relaxed with slow, rhythmic brushstrokes and gentle, rain-like hand…" at bounding box center [531, 368] width 158 height 85
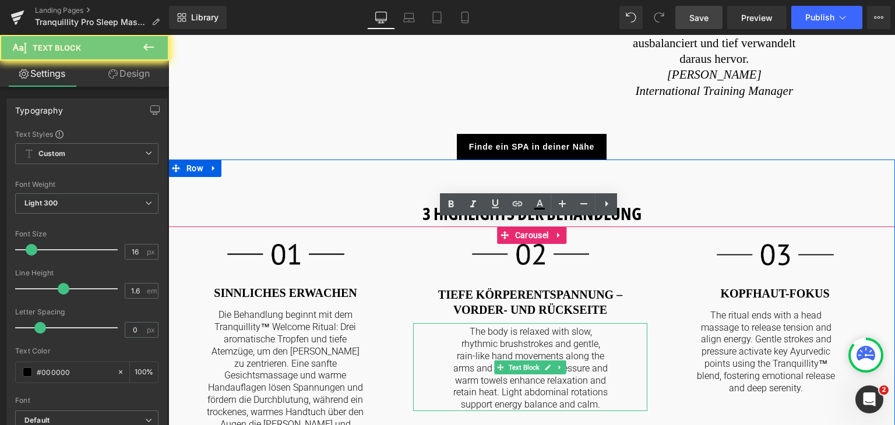
click at [510, 326] on p "The body is relaxed with slow, rhythmic brushstrokes and gentle, rain-like hand…" at bounding box center [531, 368] width 158 height 85
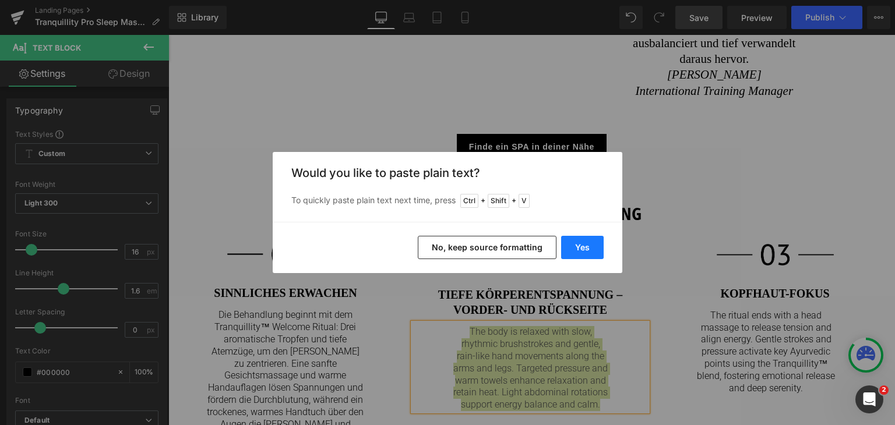
click at [597, 238] on button "Yes" at bounding box center [582, 247] width 43 height 23
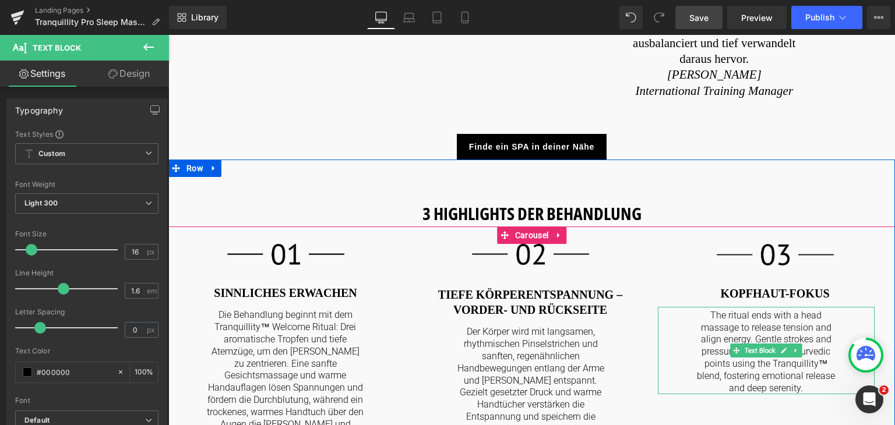
click at [702, 310] on p "The ritual ends with a head massage to release tension and align energy. Gentle…" at bounding box center [766, 352] width 140 height 85
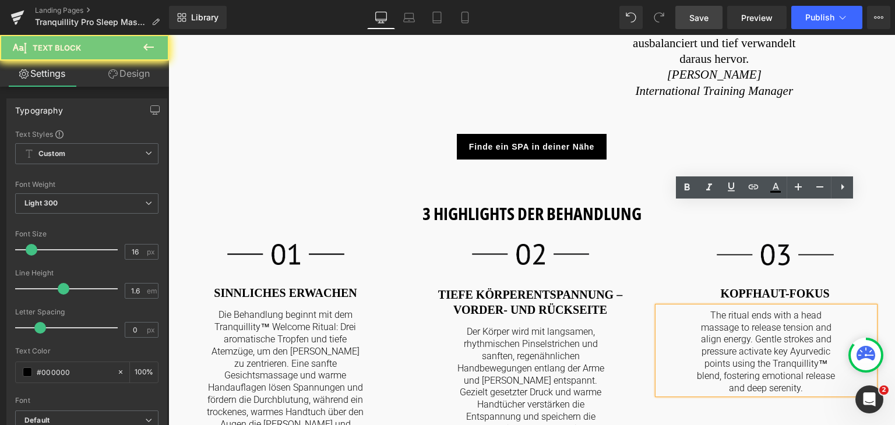
click at [702, 310] on p "The ritual ends with a head massage to release tension and align energy. Gentle…" at bounding box center [766, 352] width 140 height 85
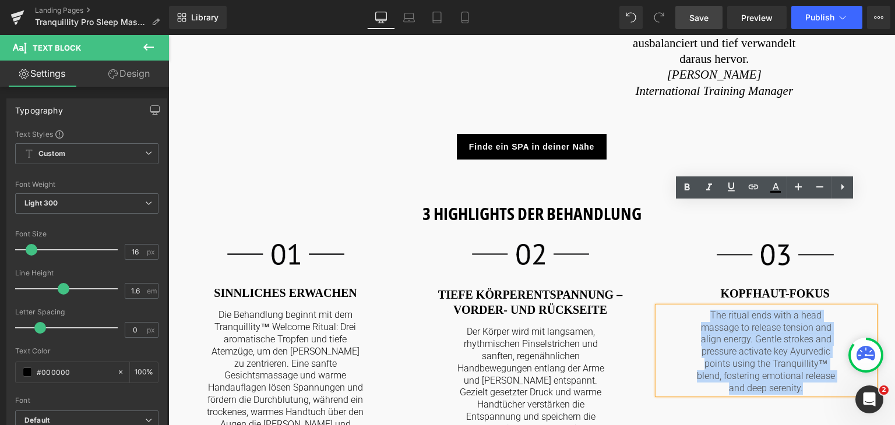
copy p "The ritual ends with a head massage to release tension and align energy. Gentle…"
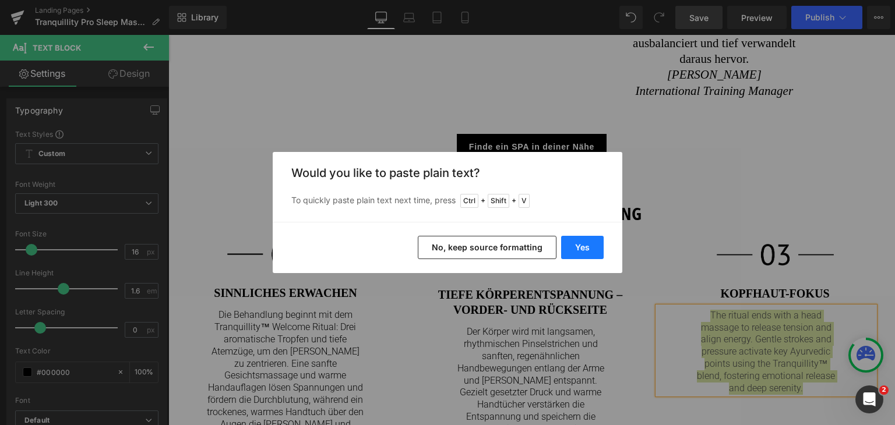
click at [587, 249] on button "Yes" at bounding box center [582, 247] width 43 height 23
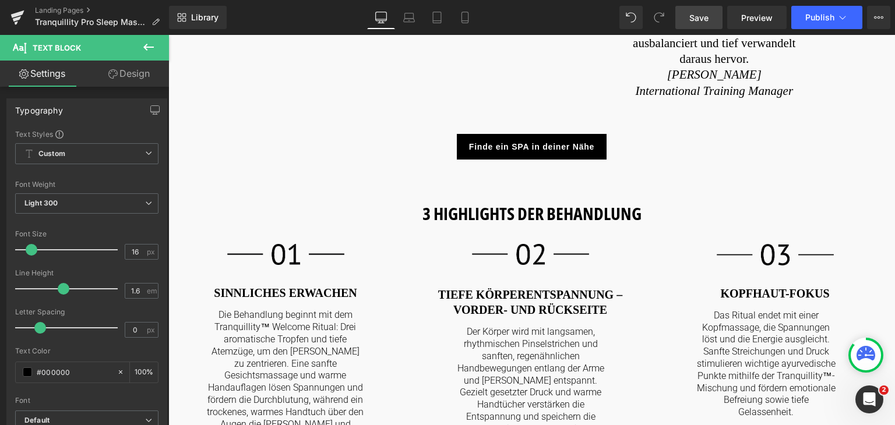
click at [707, 10] on link "Save" at bounding box center [698, 17] width 47 height 23
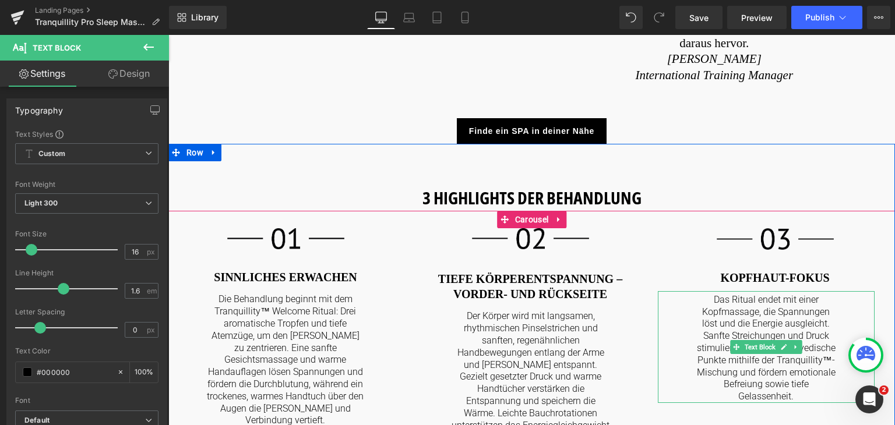
scroll to position [1100, 0]
